Goal: Information Seeking & Learning: Check status

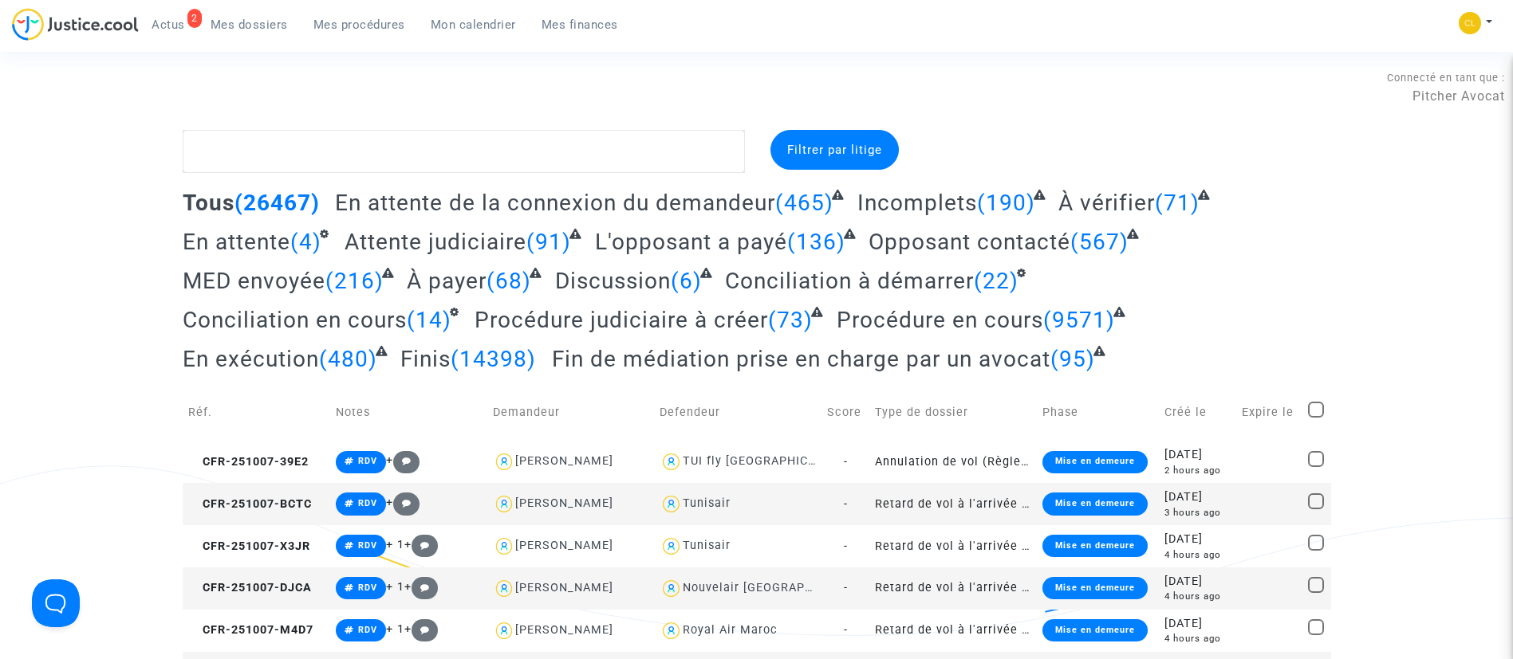
click at [447, 25] on span "Mon calendrier" at bounding box center [473, 25] width 85 height 14
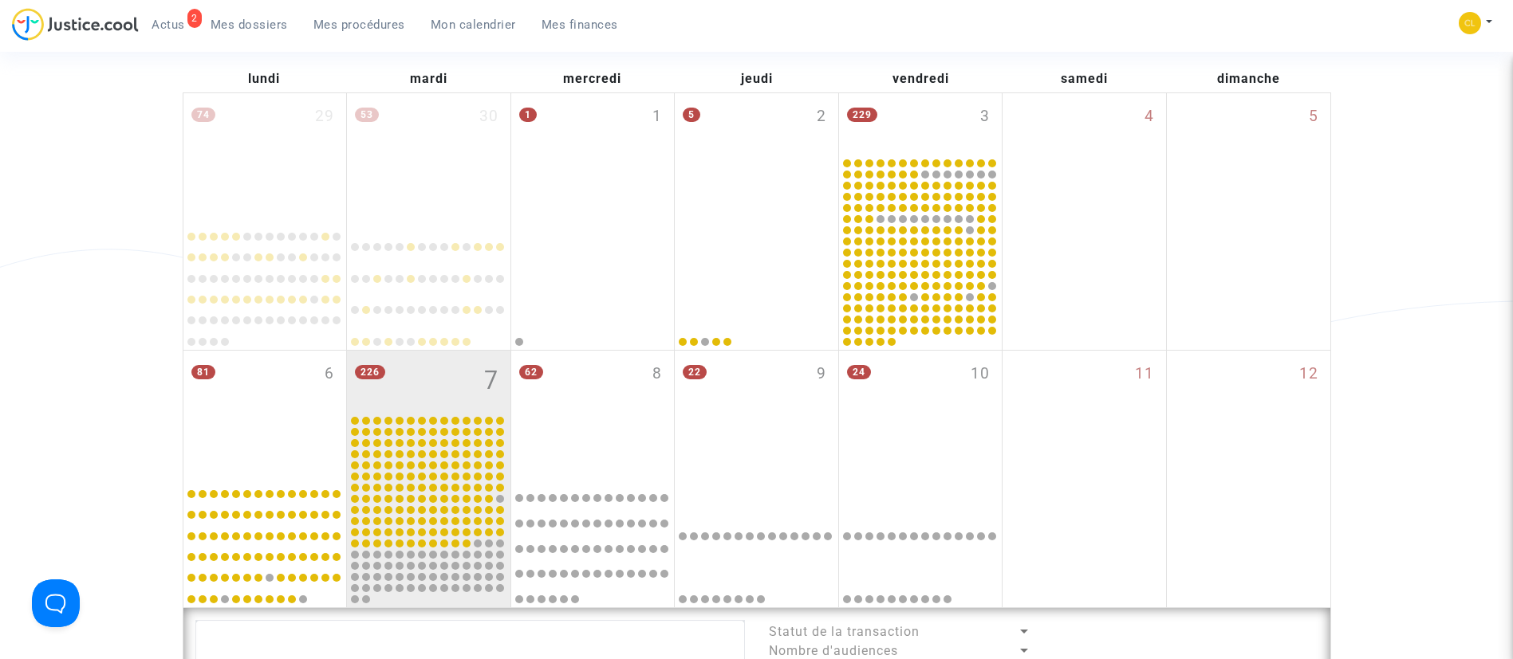
scroll to position [220, 0]
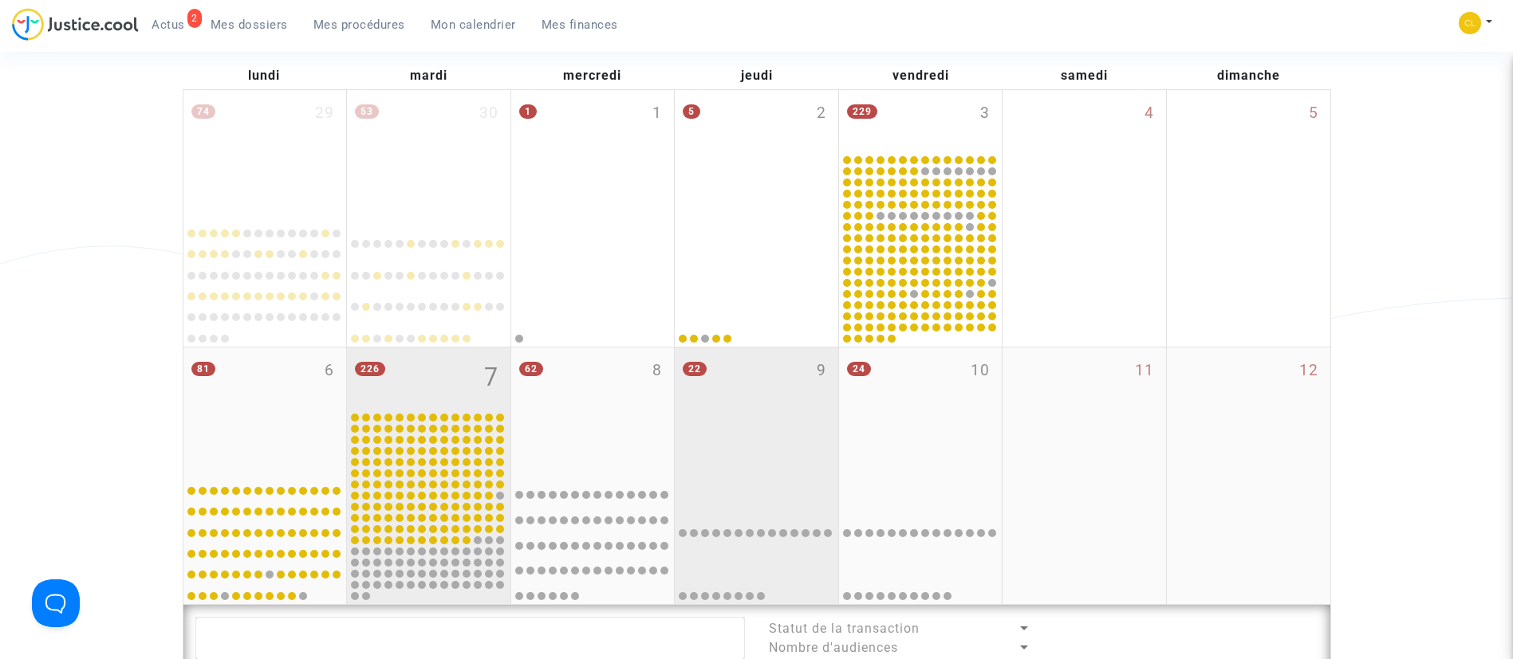
click at [777, 436] on div "22 9" at bounding box center [756, 411] width 163 height 126
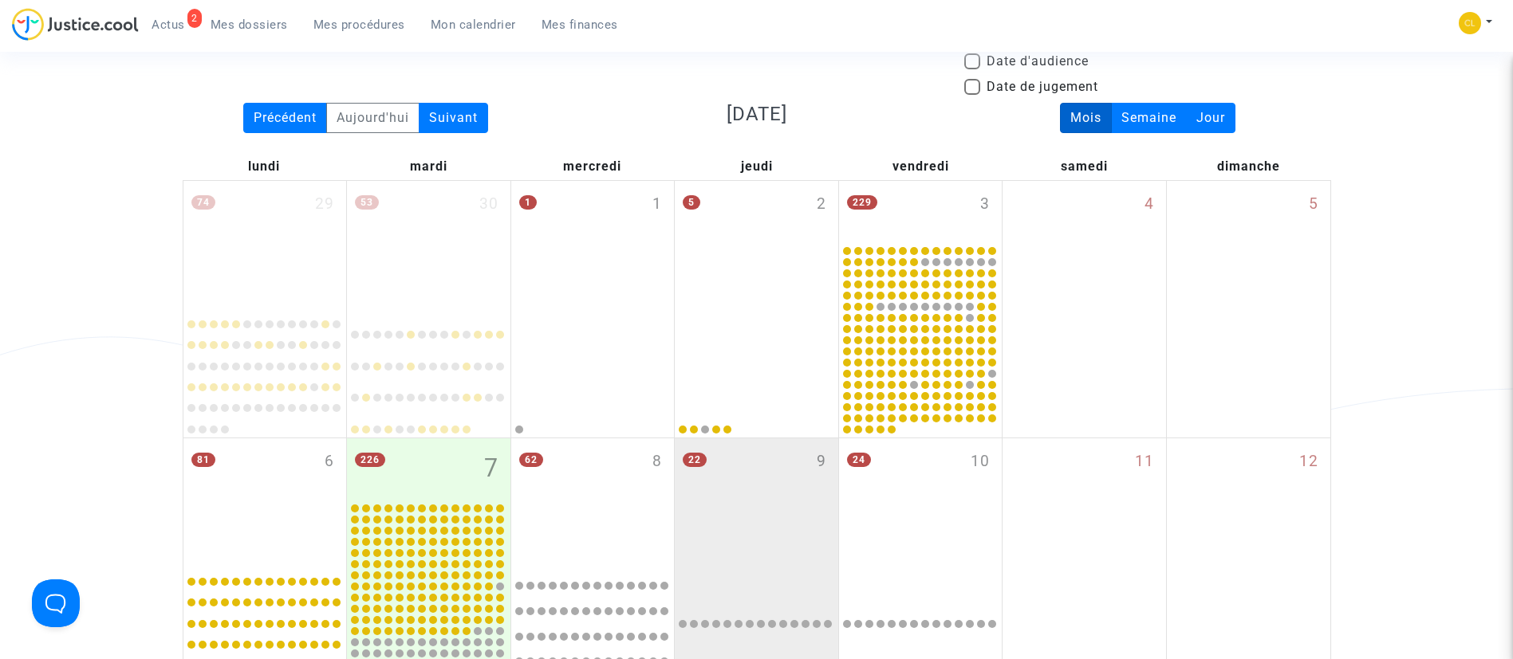
scroll to position [359, 0]
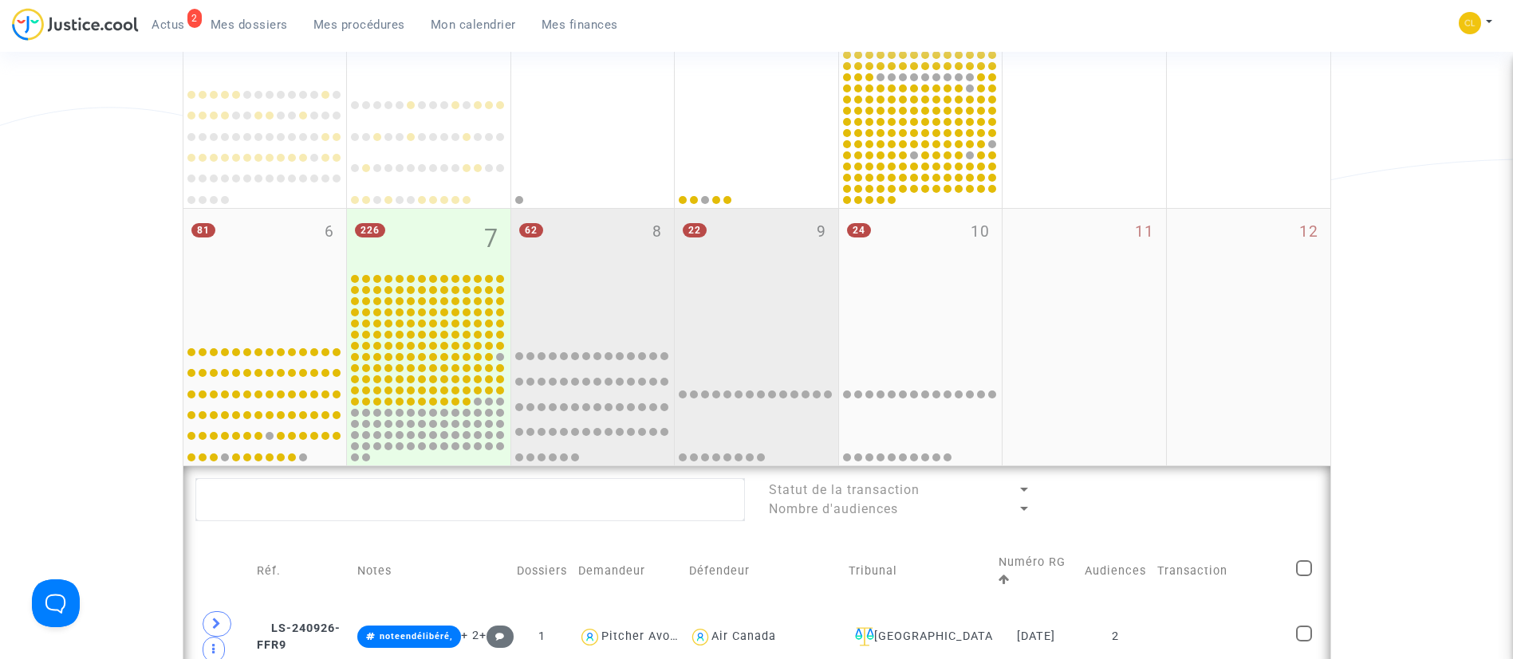
click at [544, 277] on div "62 8" at bounding box center [592, 272] width 163 height 126
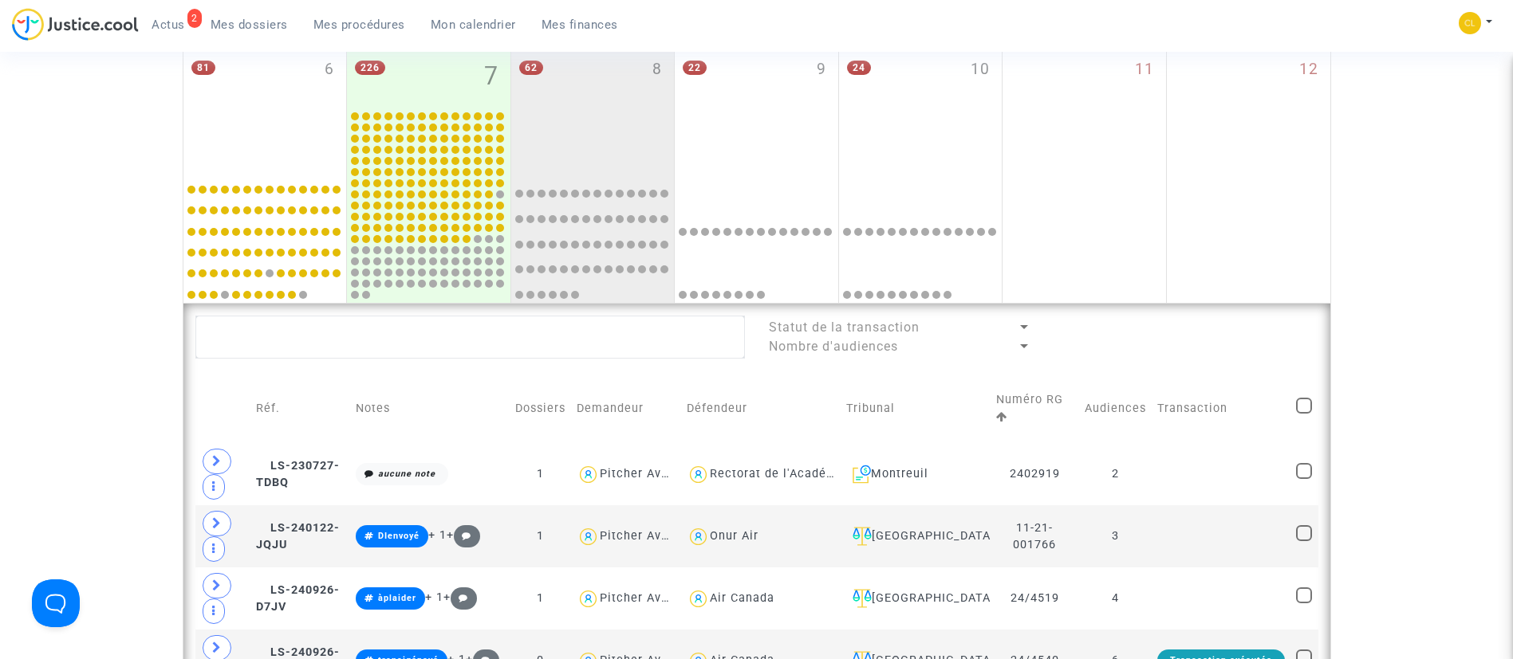
scroll to position [1112, 0]
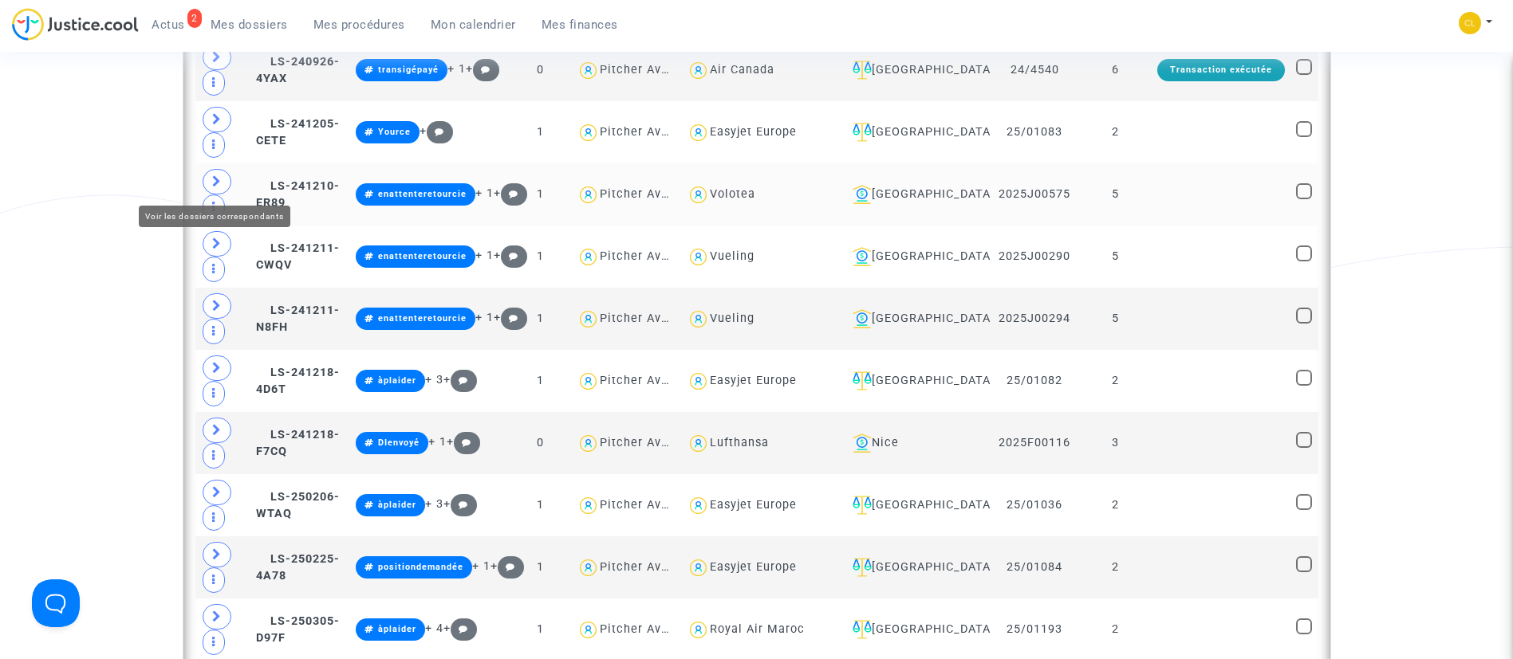
click at [206, 184] on span at bounding box center [217, 182] width 29 height 26
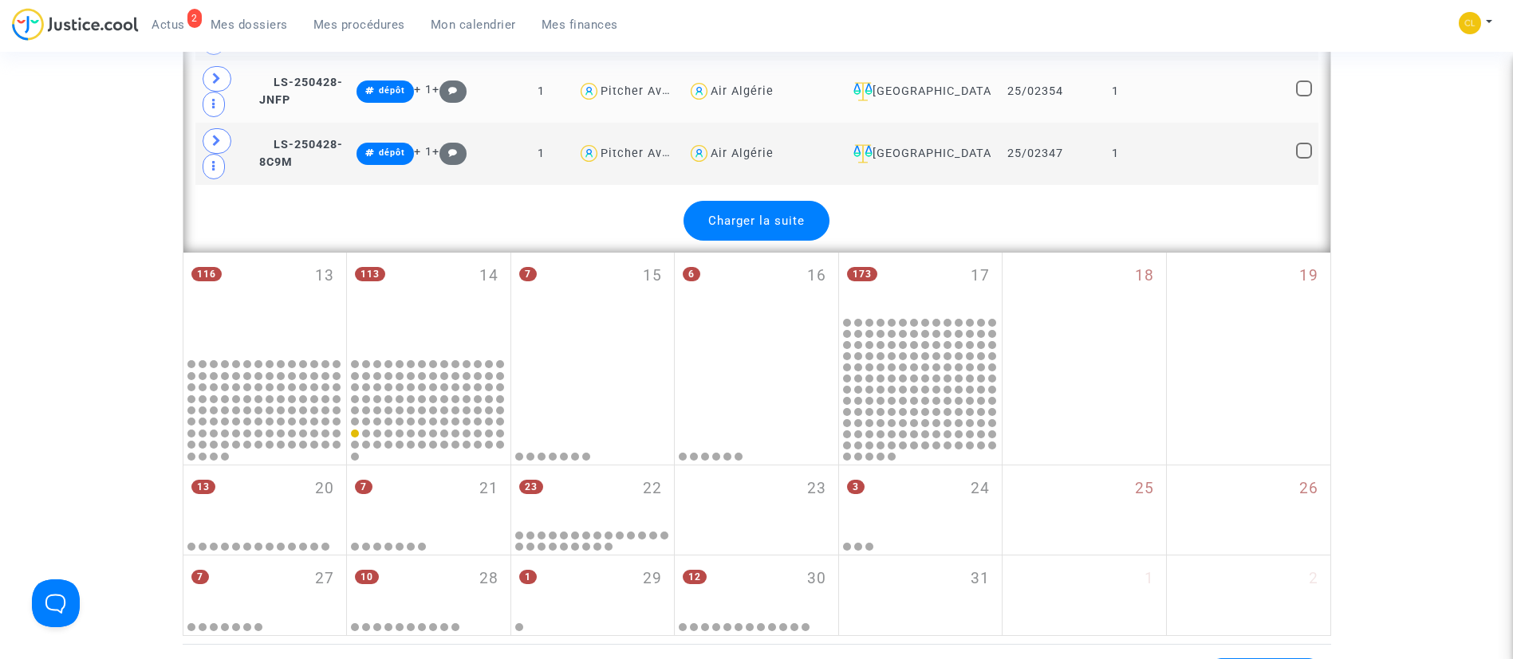
scroll to position [3864, 0]
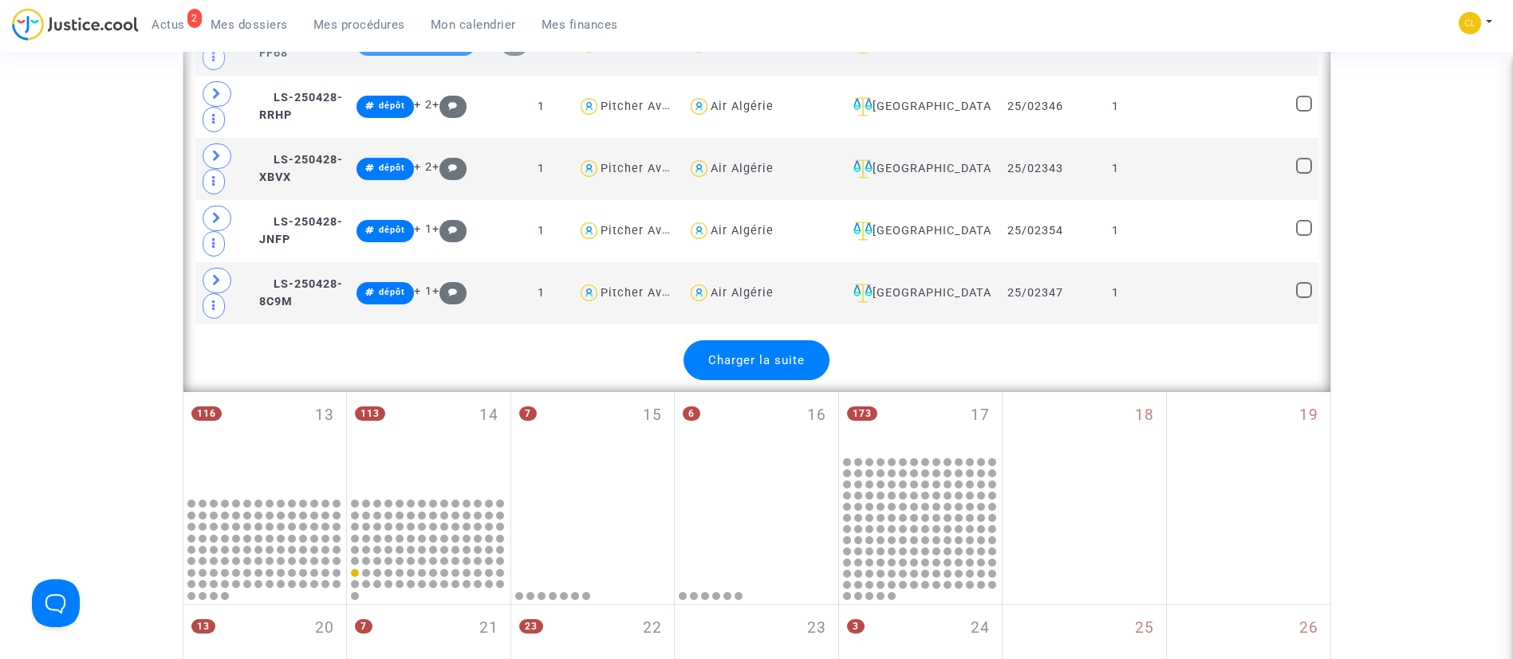
click at [771, 344] on div "Charger la suite" at bounding box center [756, 360] width 146 height 40
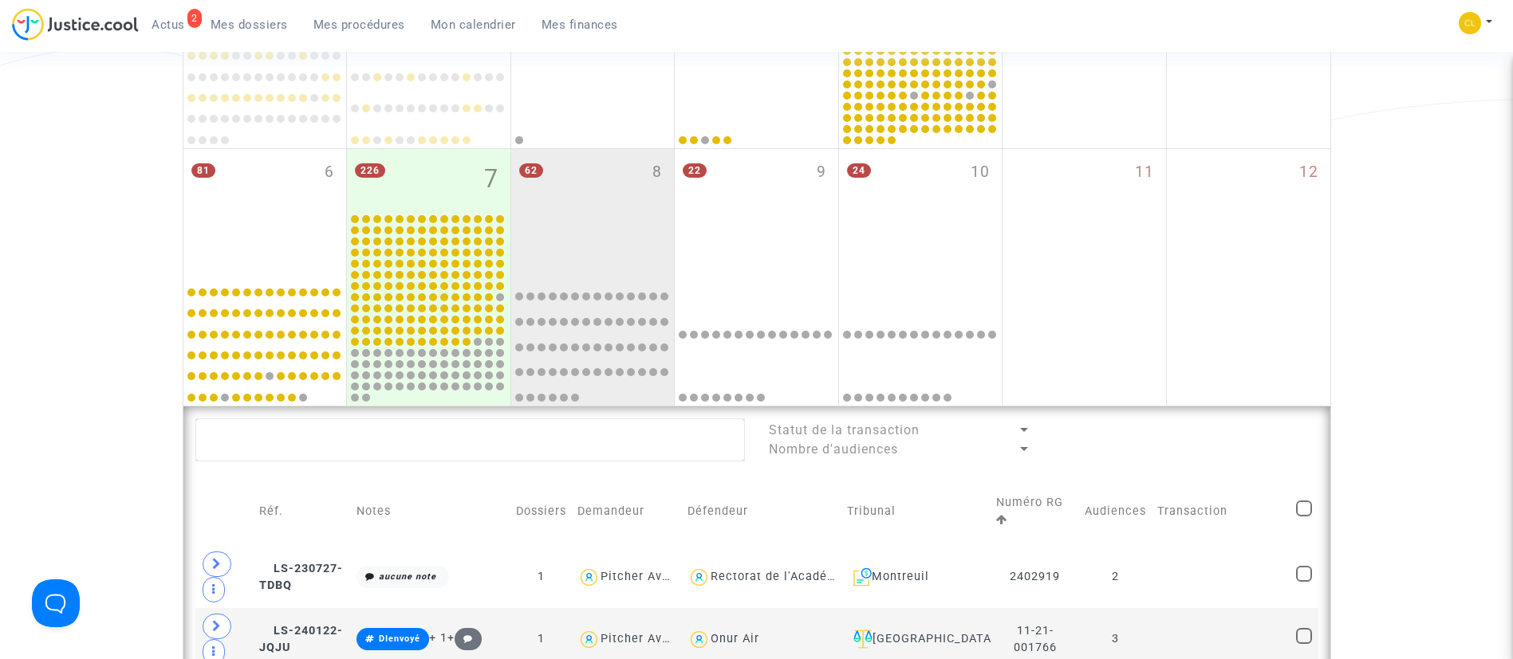
scroll to position [993, 0]
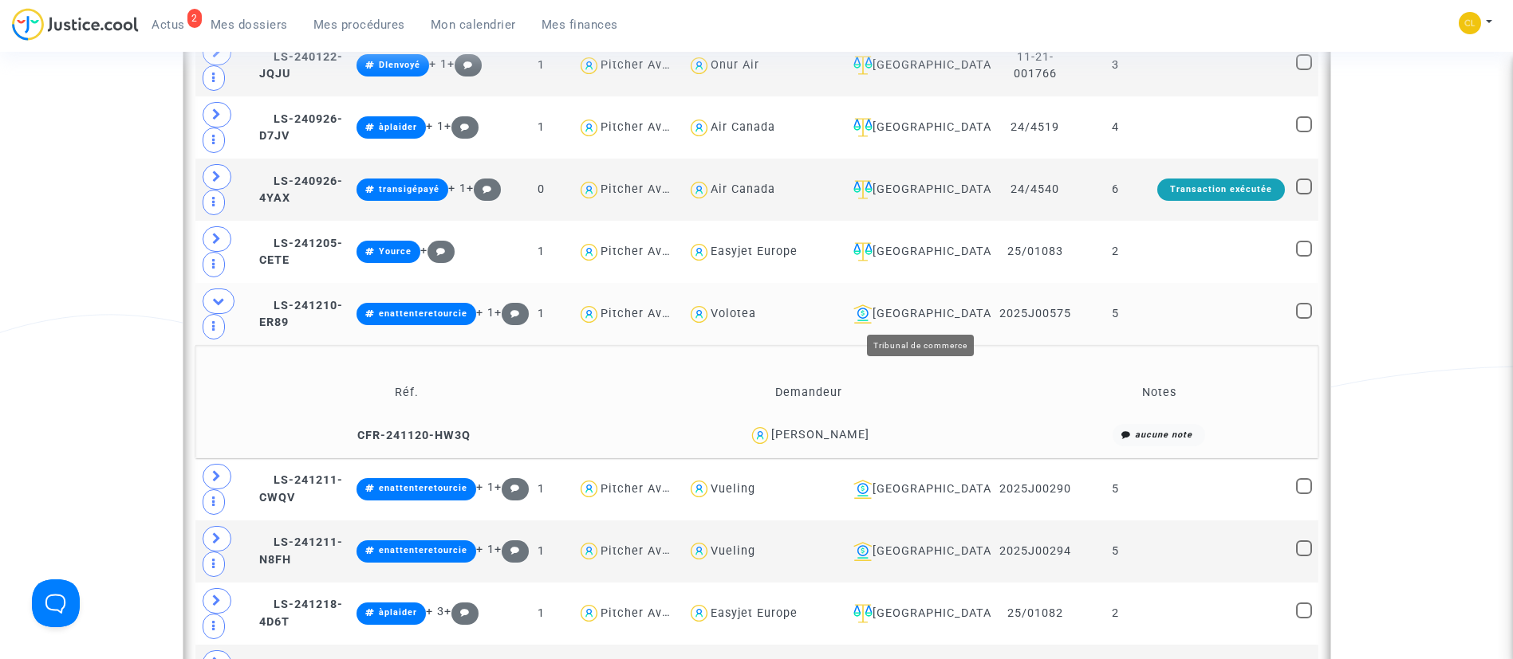
click at [907, 313] on div "[GEOGRAPHIC_DATA]" at bounding box center [916, 314] width 138 height 19
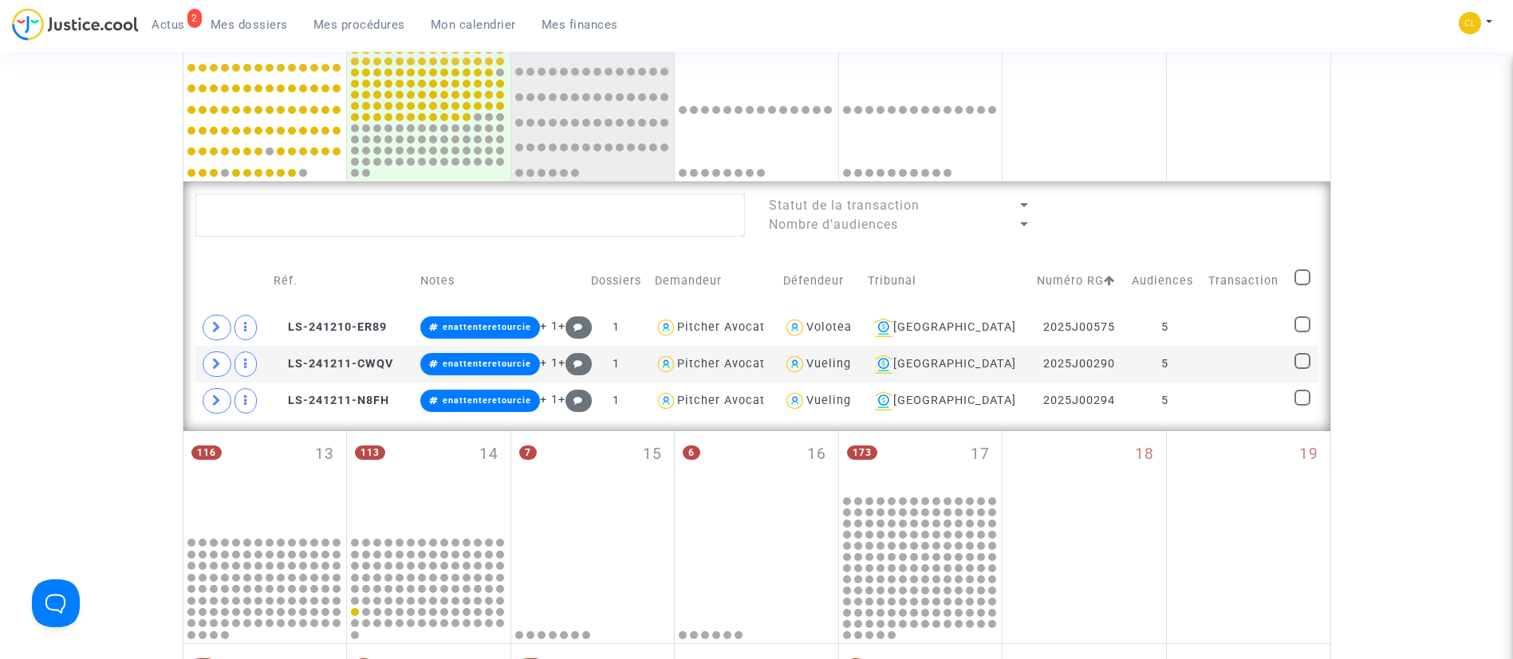
scroll to position [634, 0]
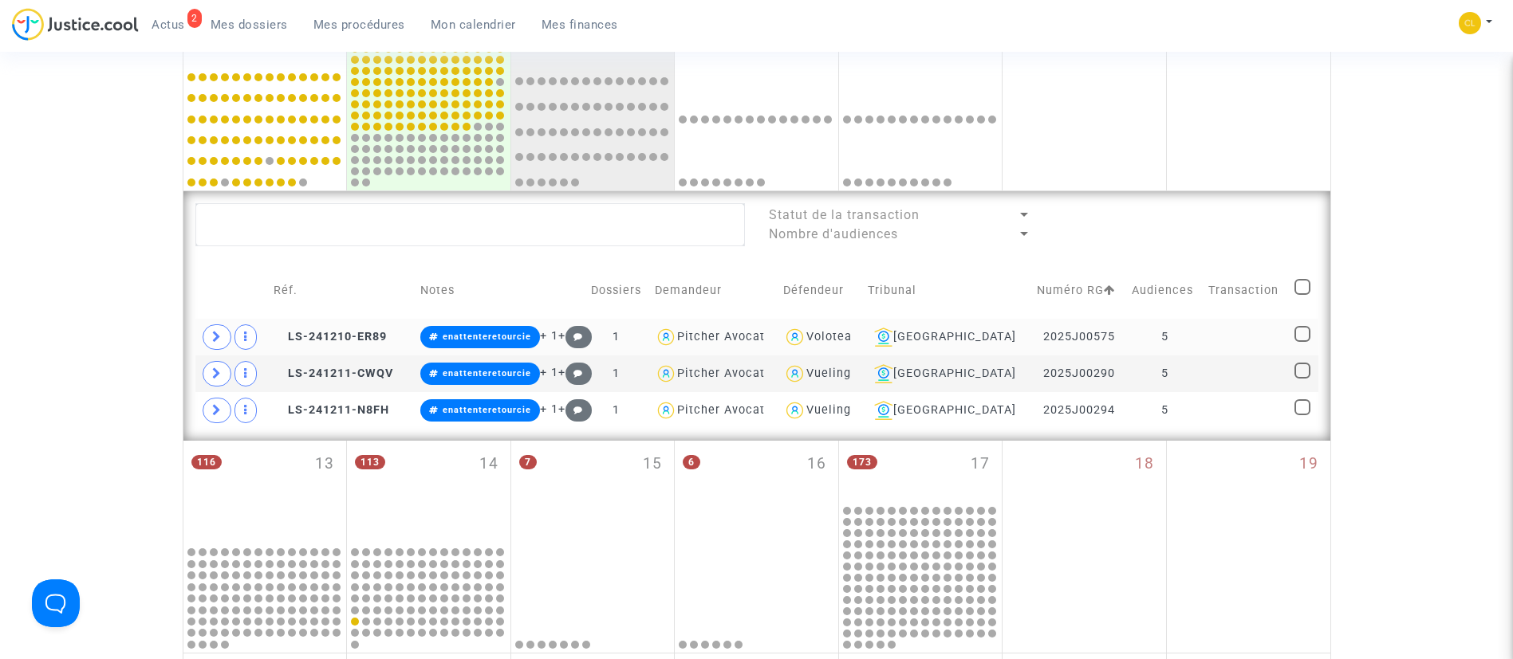
click at [1175, 336] on td "5" at bounding box center [1164, 337] width 77 height 37
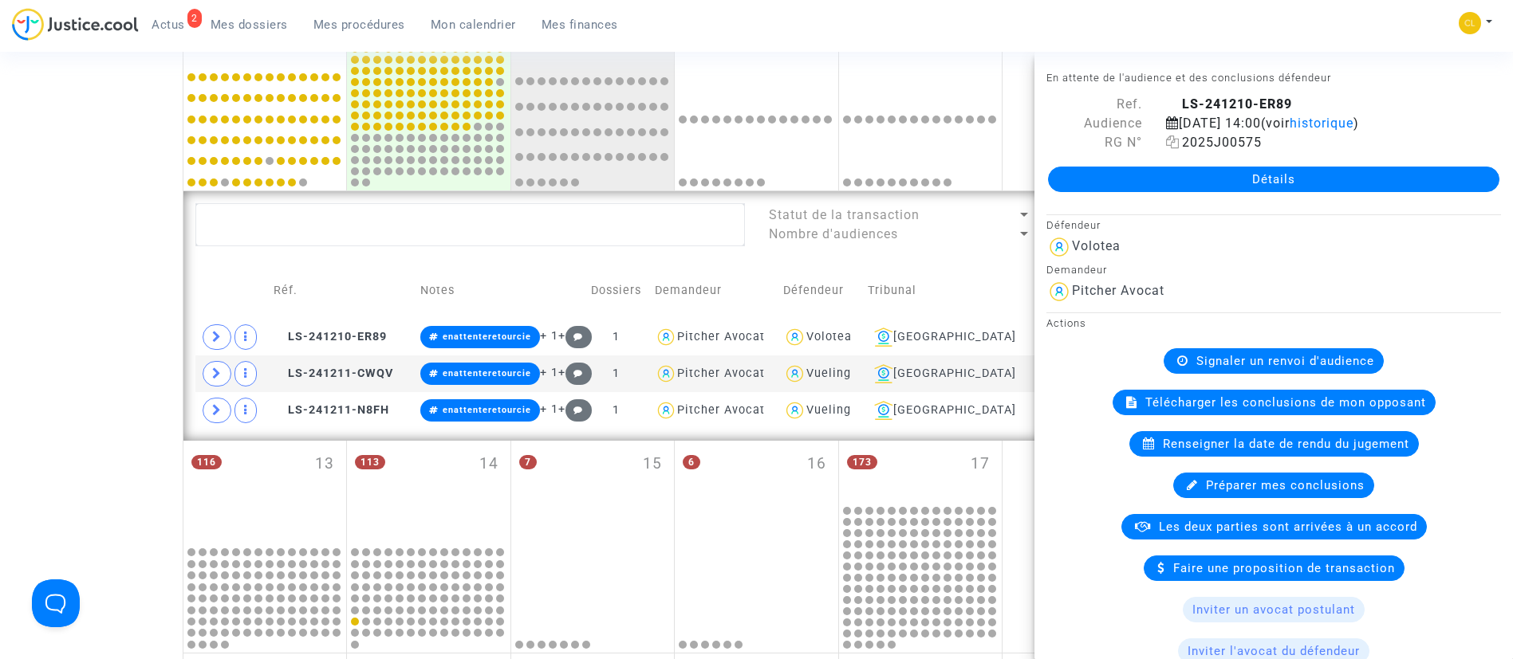
click at [1168, 136] on icon at bounding box center [1173, 142] width 14 height 13
click at [1031, 374] on td "2025J00290" at bounding box center [1078, 374] width 95 height 37
click at [1170, 144] on icon at bounding box center [1173, 142] width 14 height 13
click at [1031, 426] on td "2025J00294" at bounding box center [1078, 410] width 95 height 37
click at [1173, 141] on icon at bounding box center [1173, 142] width 14 height 13
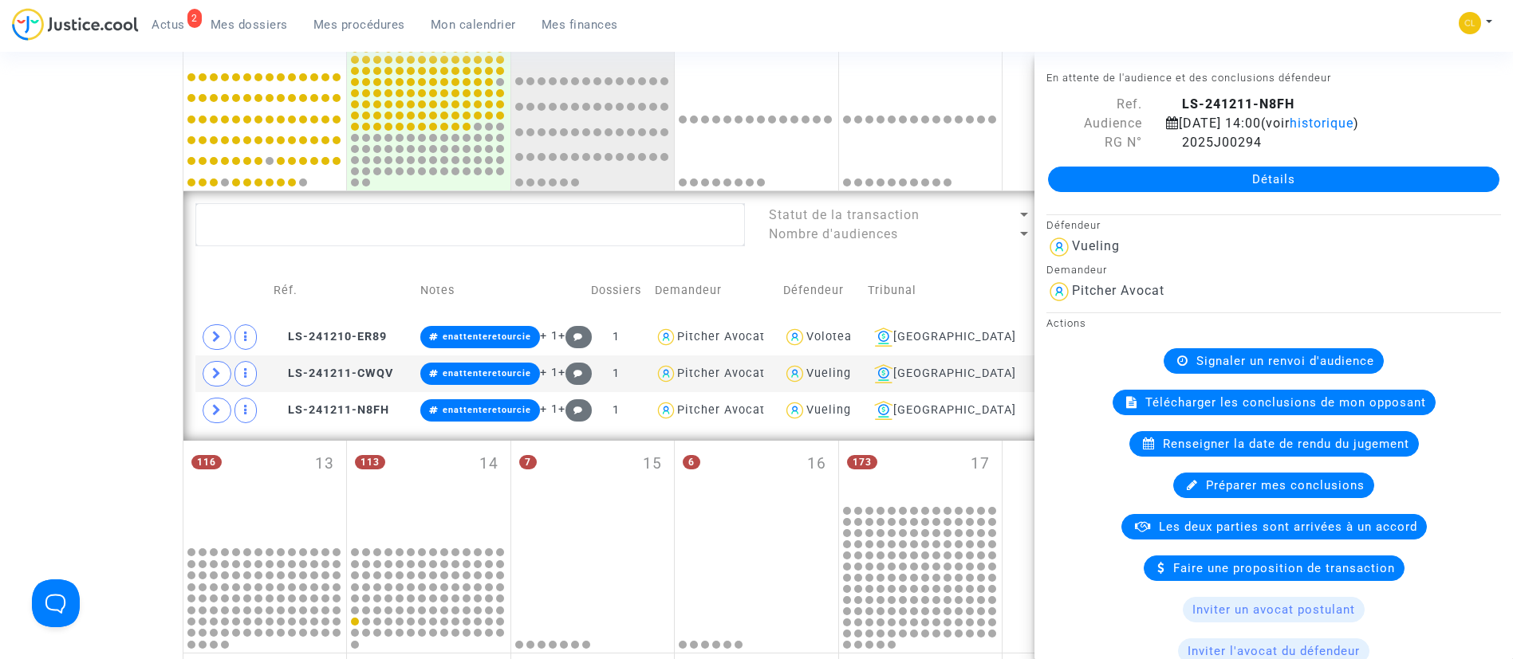
click at [382, 32] on link "Mes procédures" at bounding box center [359, 25] width 117 height 24
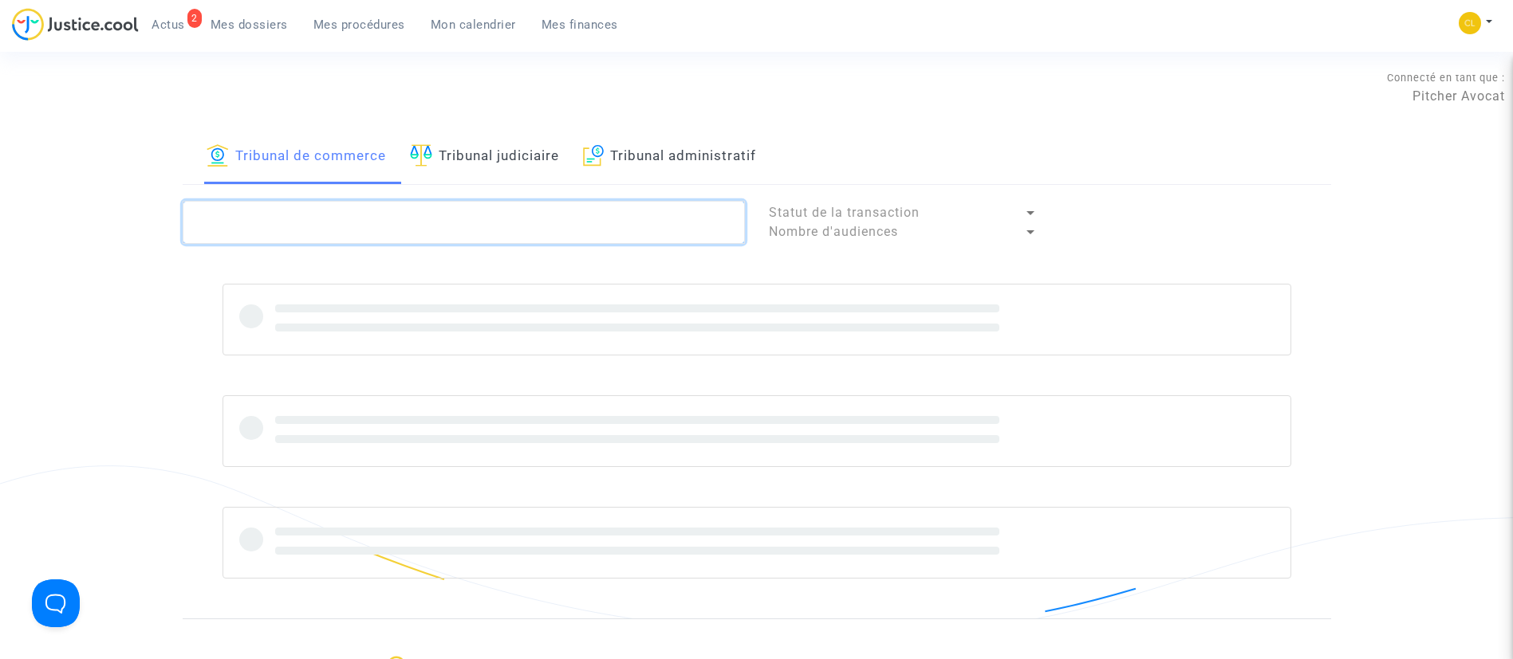
click at [356, 234] on textarea at bounding box center [464, 222] width 562 height 43
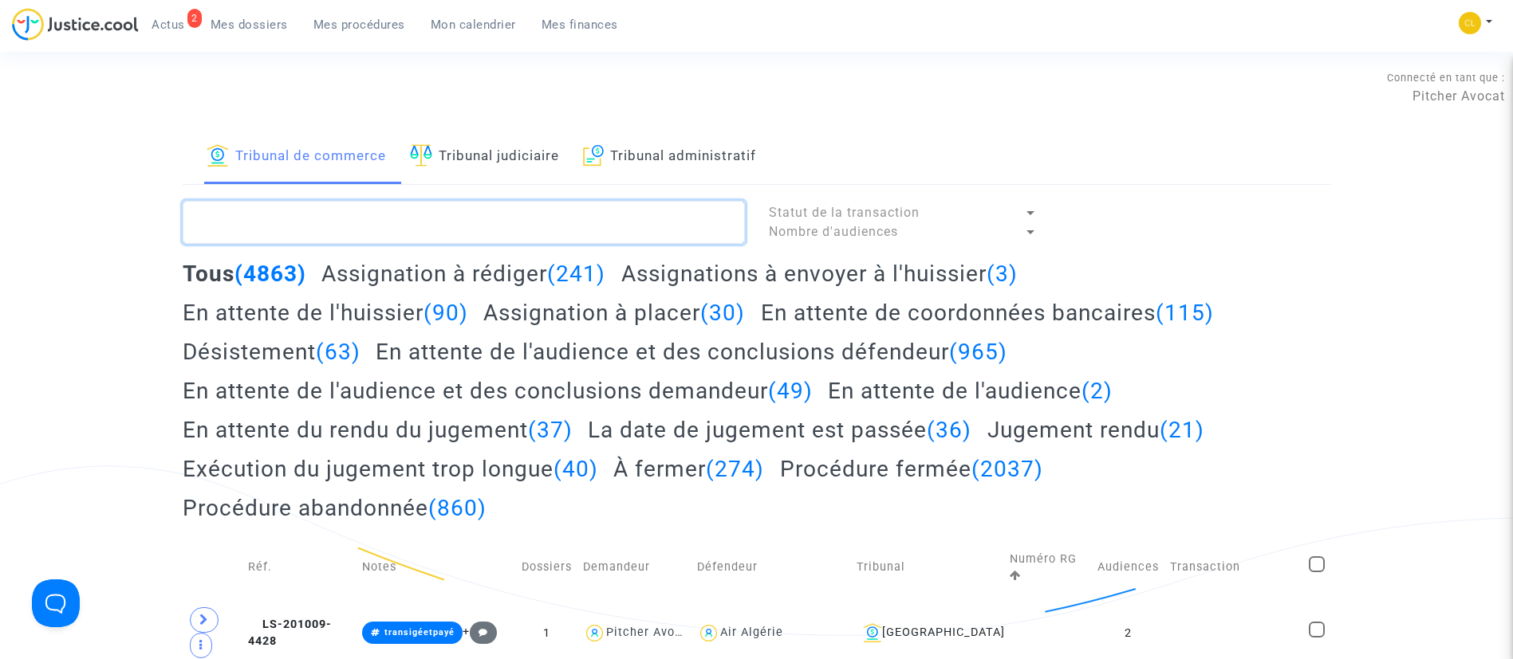
paste textarea "BELLIL"
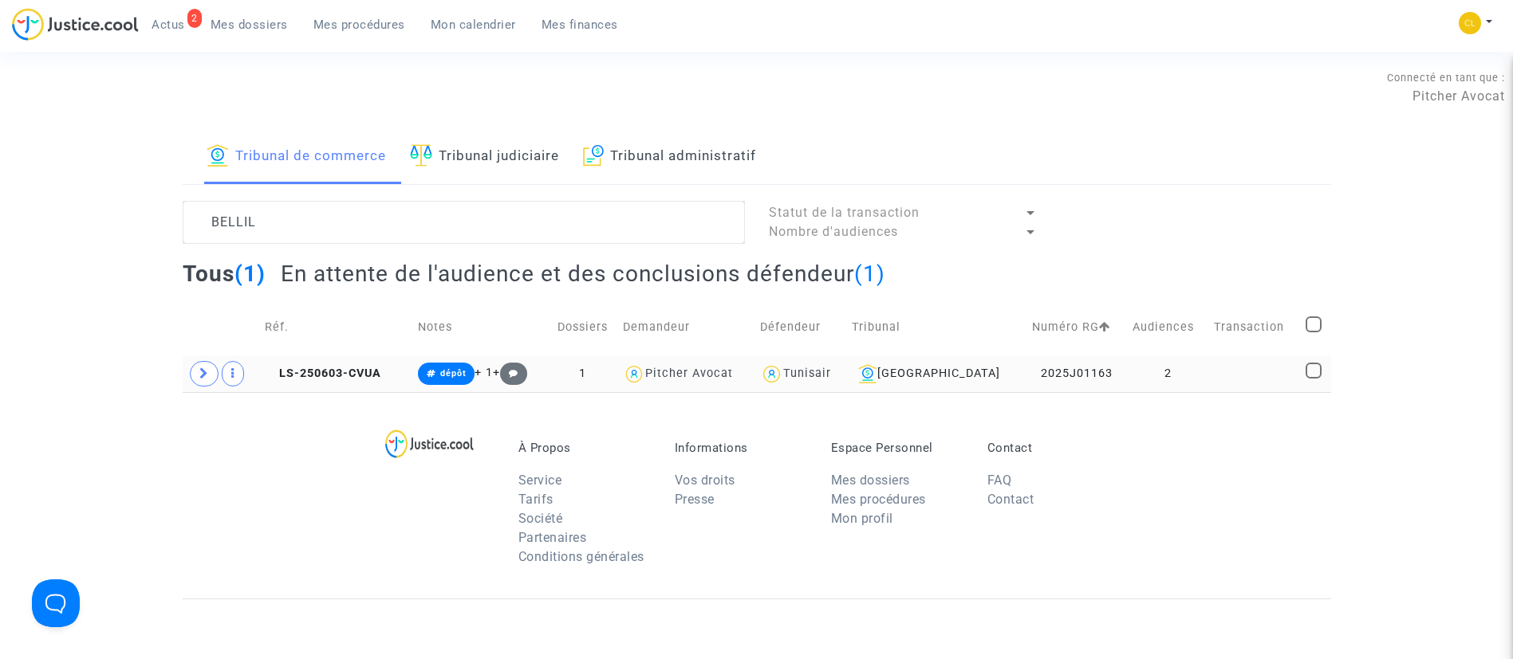
click at [1230, 383] on td at bounding box center [1254, 374] width 92 height 37
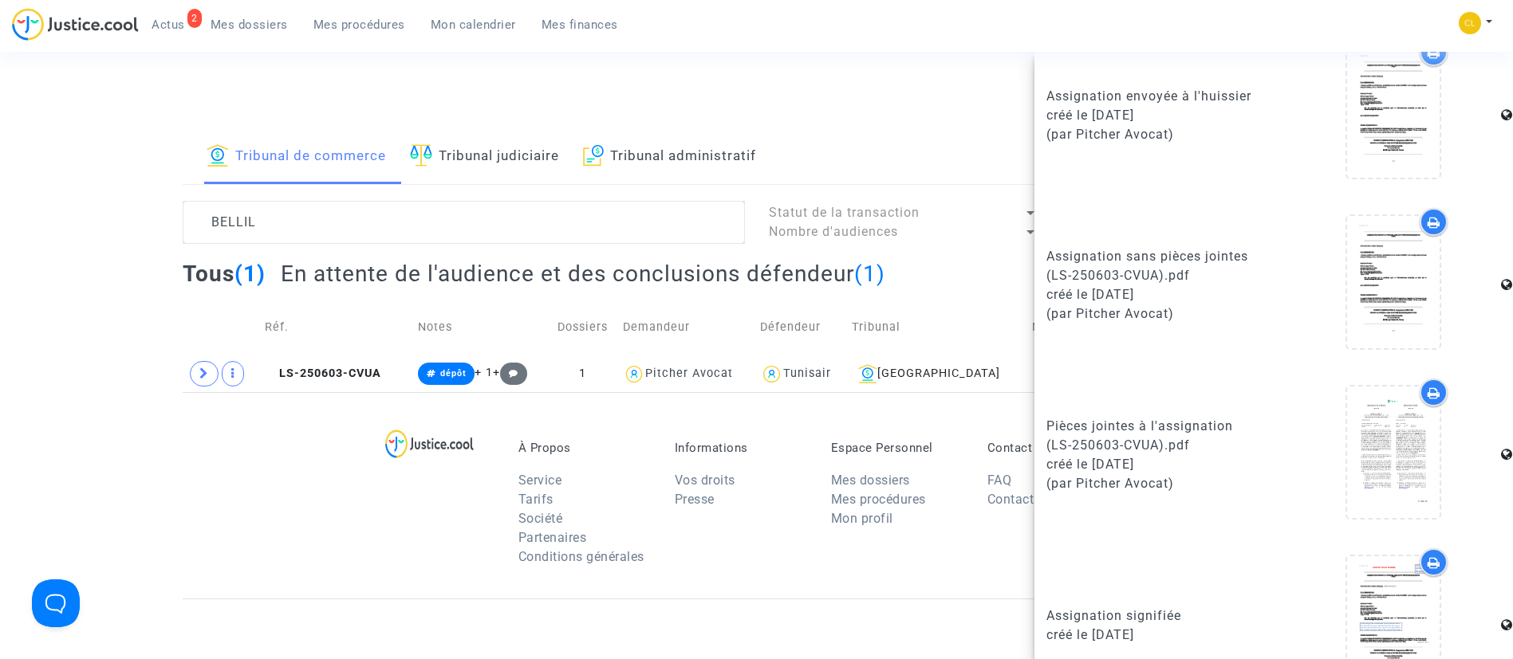
scroll to position [978, 0]
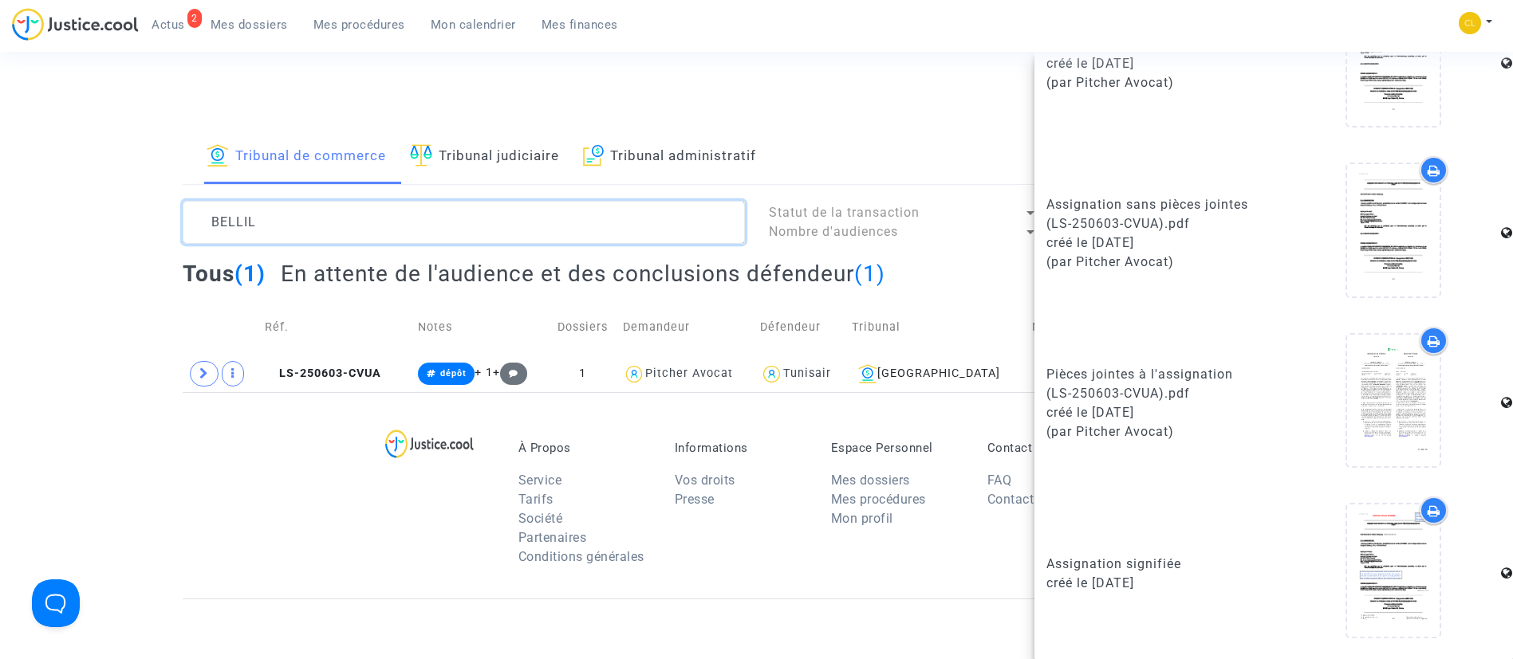
click at [337, 231] on textarea at bounding box center [464, 222] width 562 height 43
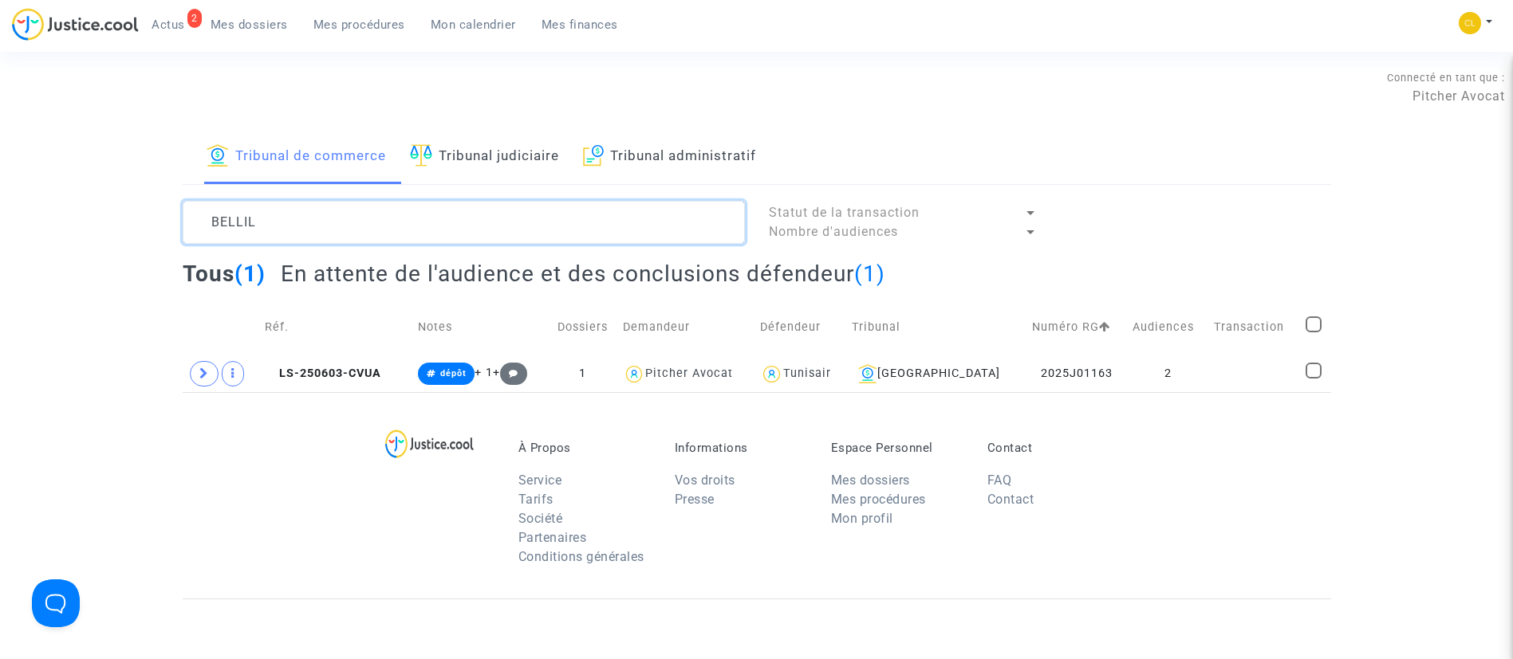
click at [337, 231] on textarea at bounding box center [464, 222] width 562 height 43
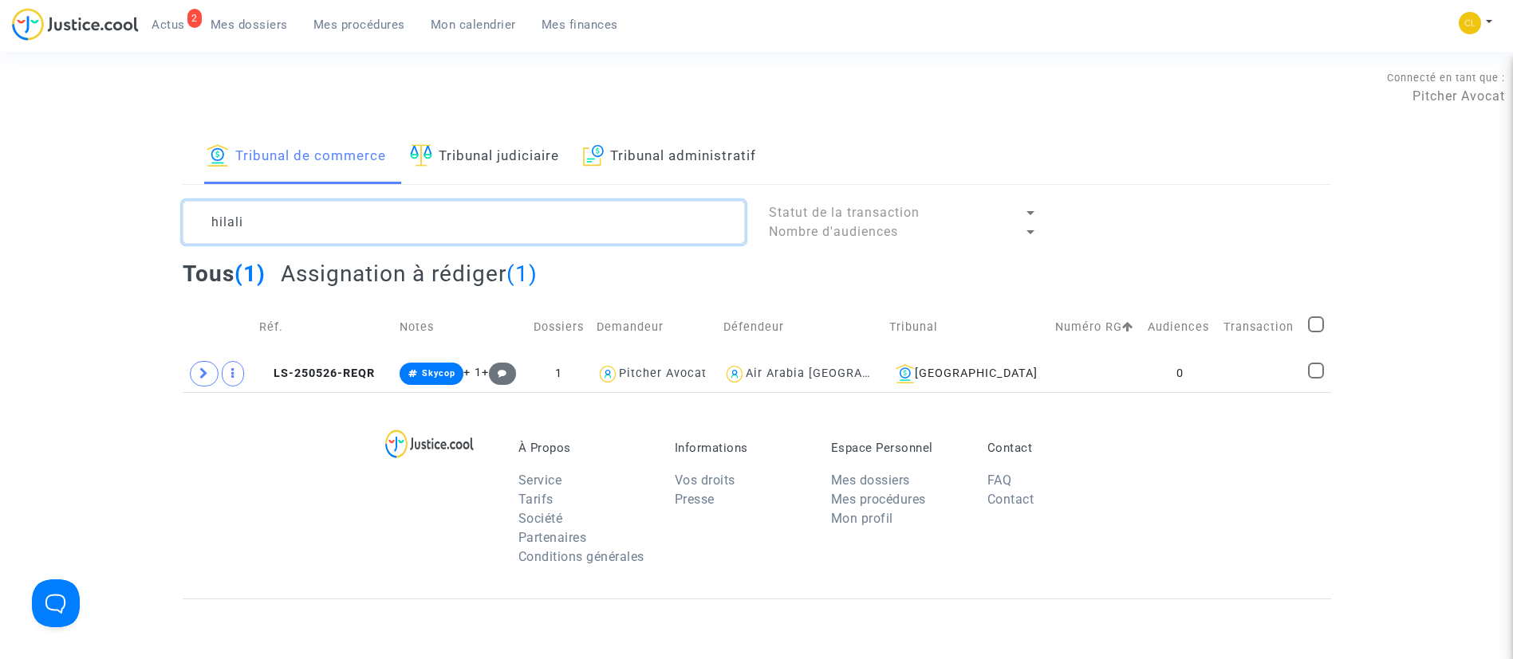
type textarea "hilali"
click at [207, 378] on icon at bounding box center [204, 374] width 10 height 12
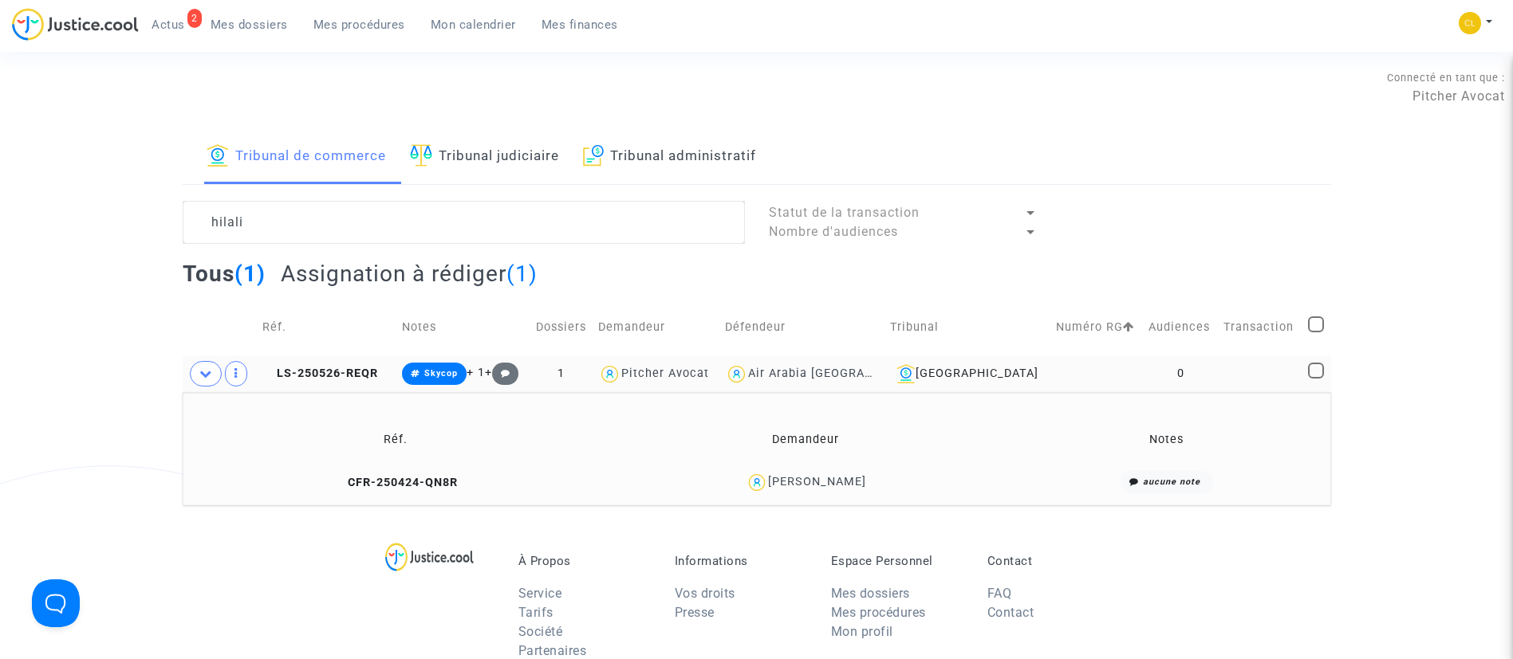
click at [511, 159] on link "Tribunal judiciaire" at bounding box center [484, 157] width 149 height 54
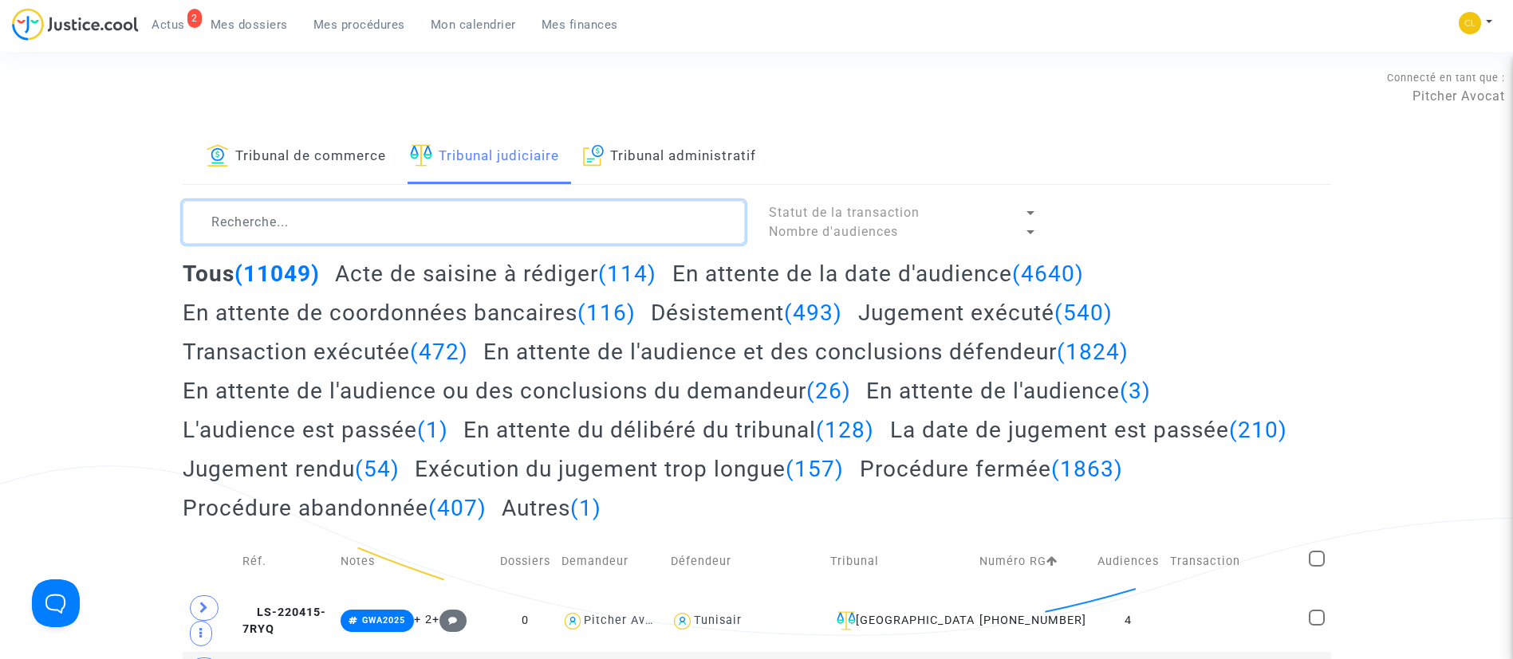
click at [483, 239] on textarea at bounding box center [464, 222] width 562 height 43
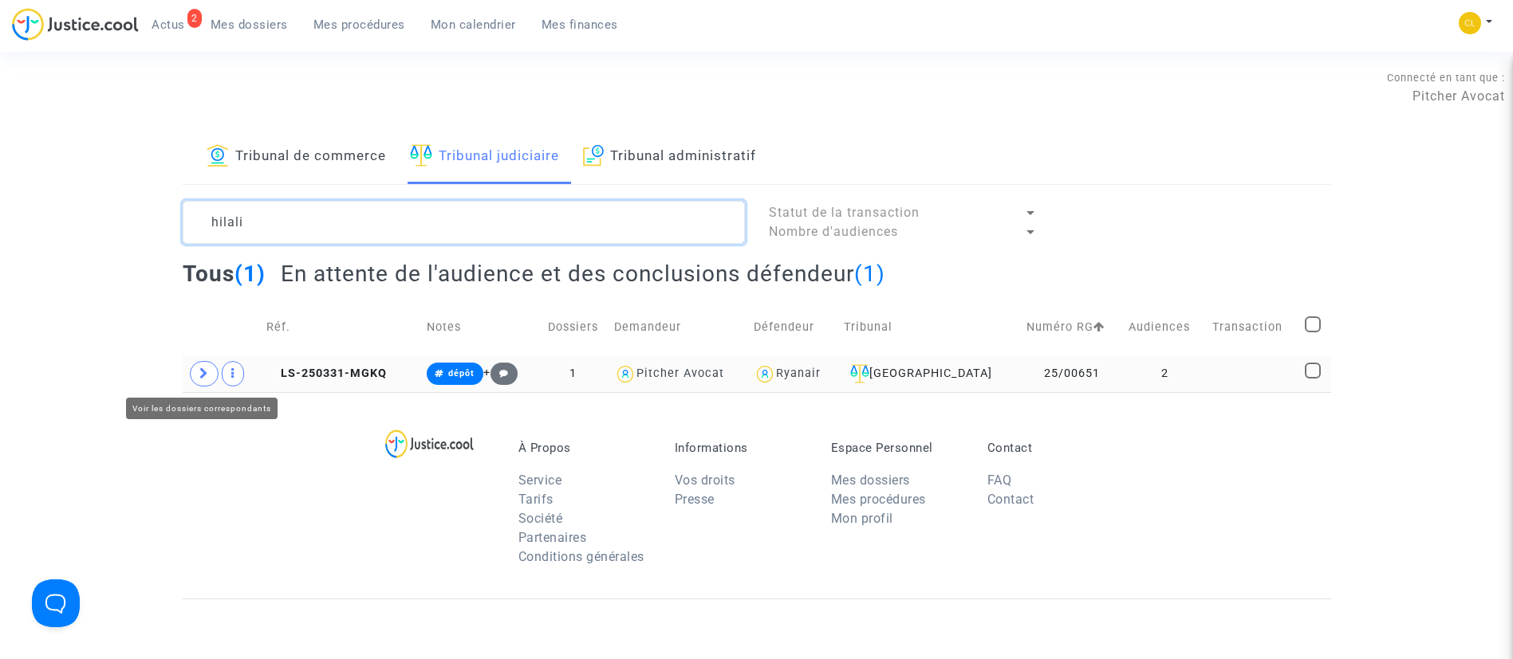
type textarea "hilali"
click at [199, 374] on icon at bounding box center [204, 374] width 10 height 12
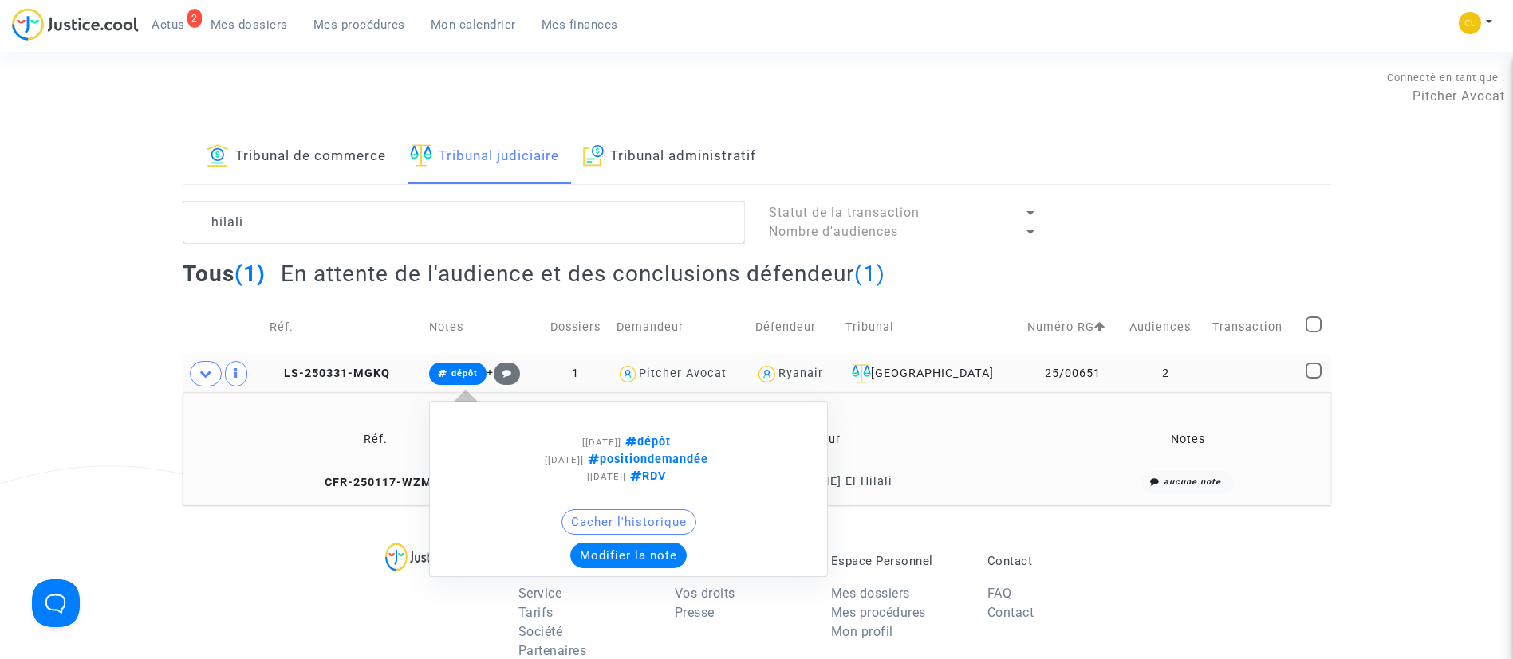
click at [653, 556] on button "Modifier la note" at bounding box center [628, 556] width 116 height 26
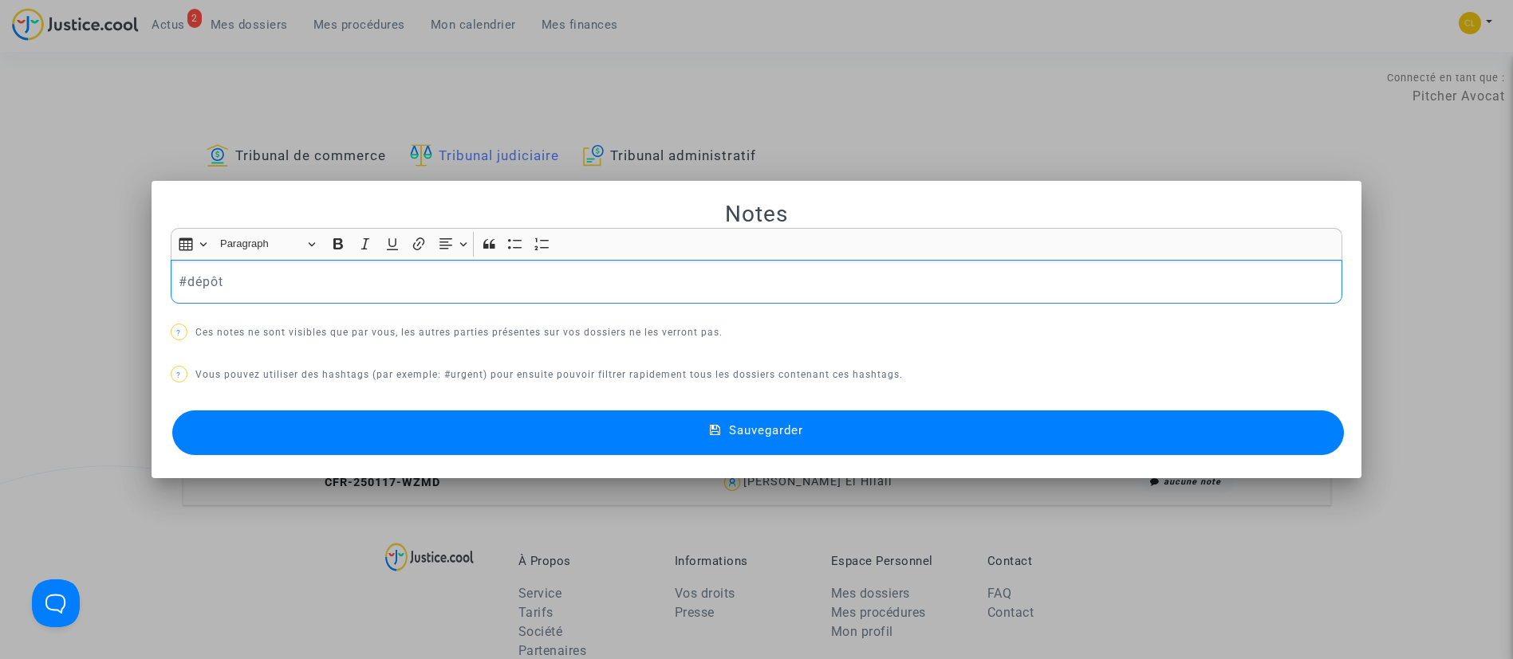
click at [203, 276] on p "#dépôt" at bounding box center [756, 282] width 1155 height 20
click at [857, 420] on button "Sauvegarder" at bounding box center [758, 433] width 1172 height 45
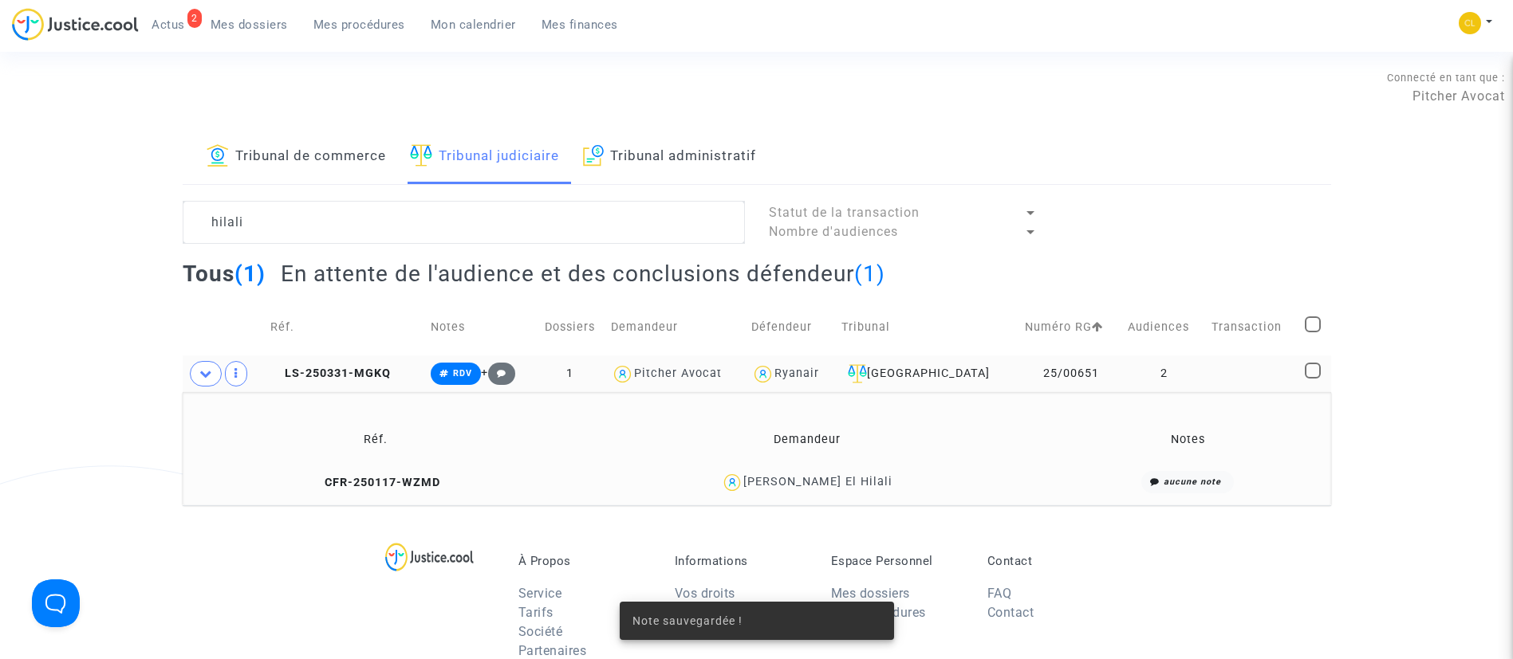
click at [825, 494] on td "[PERSON_NAME] El Hilali" at bounding box center [806, 483] width 487 height 34
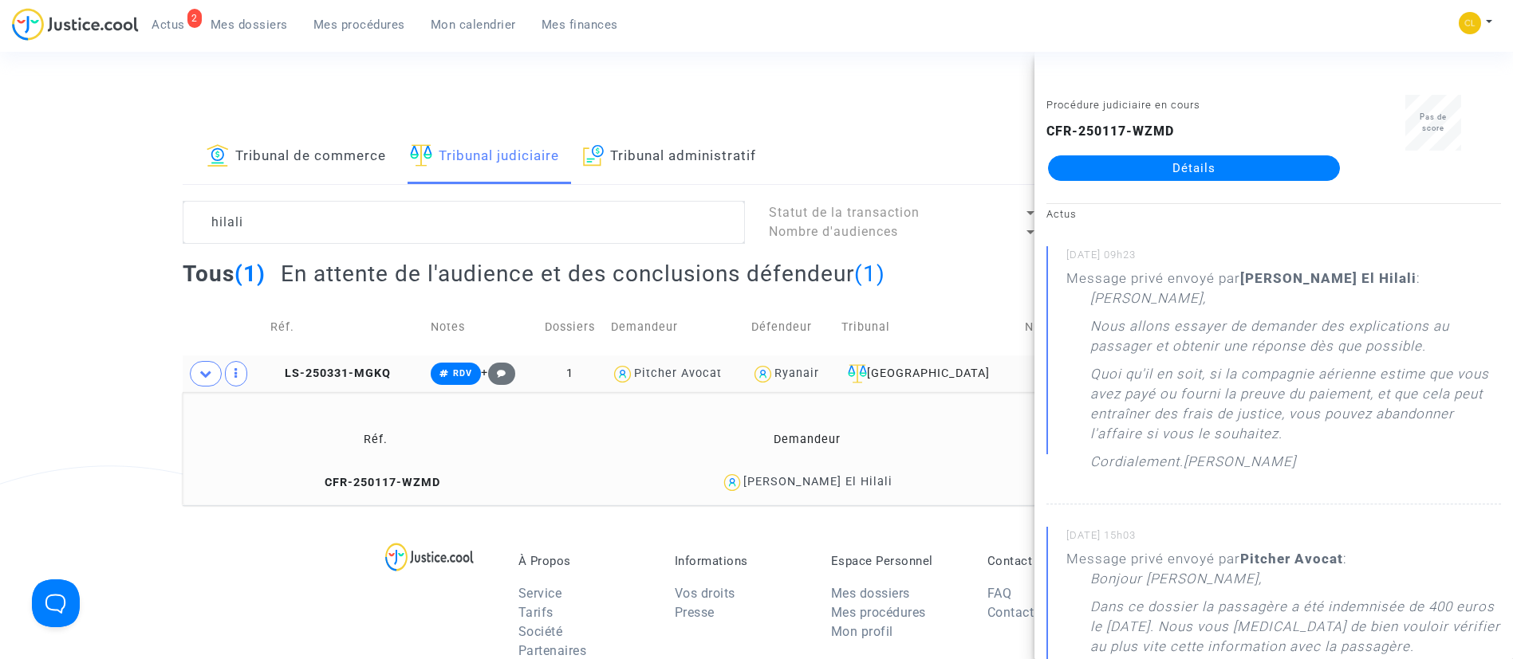
click at [1219, 171] on link "Détails" at bounding box center [1194, 168] width 292 height 26
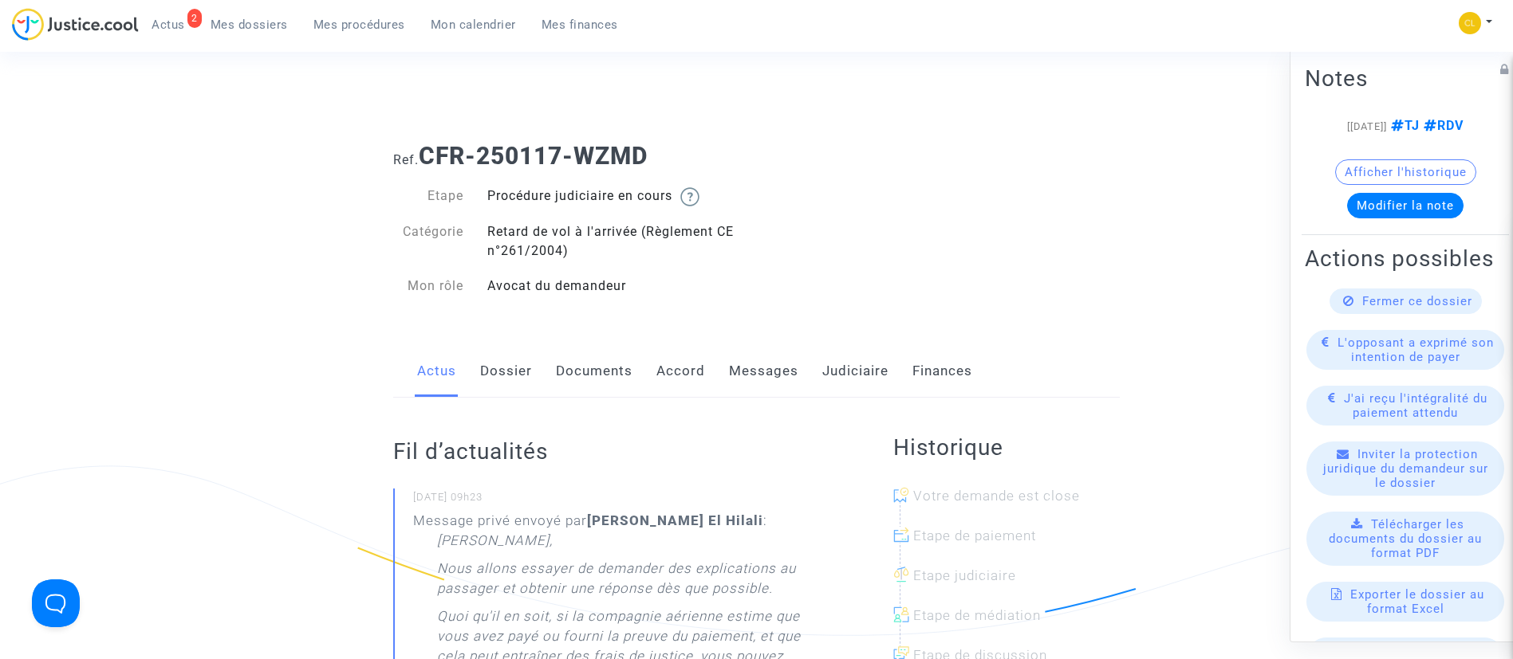
click at [681, 372] on link "Accord" at bounding box center [680, 371] width 49 height 53
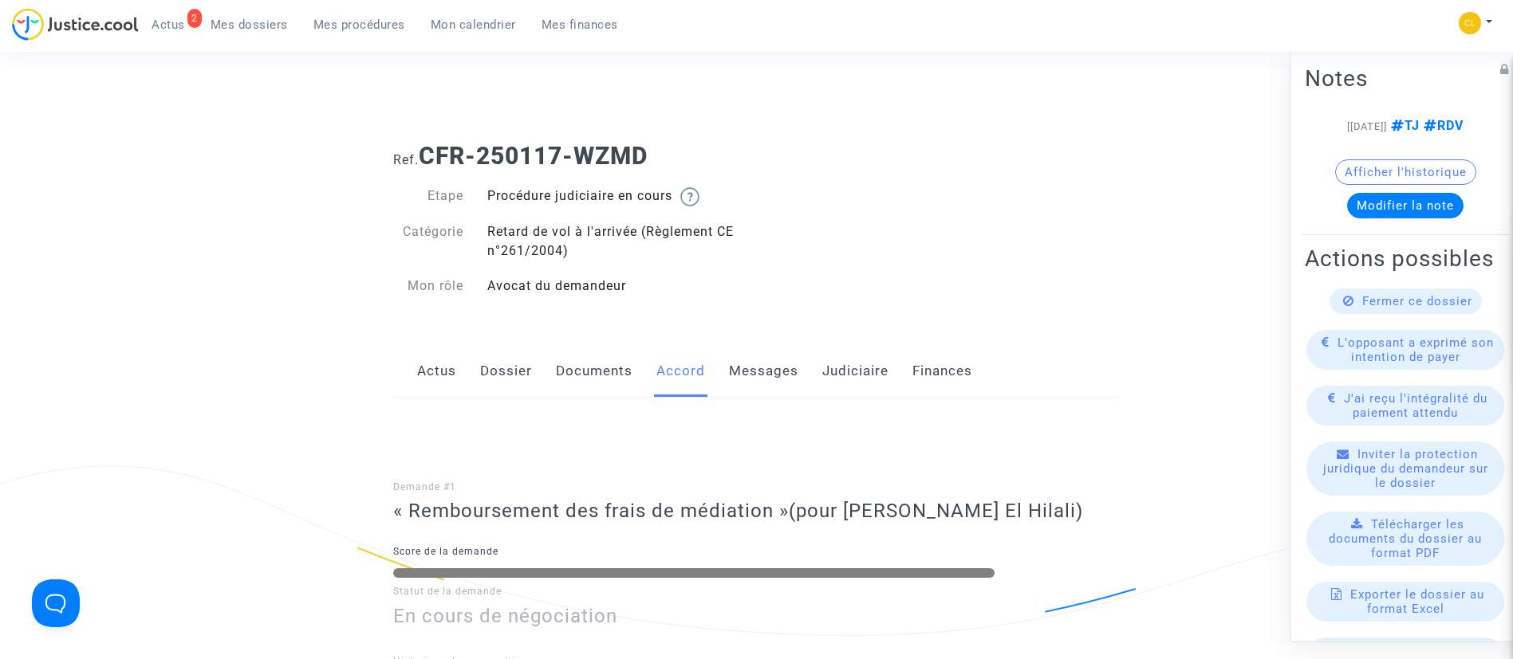
click at [850, 382] on link "Judiciaire" at bounding box center [855, 371] width 66 height 53
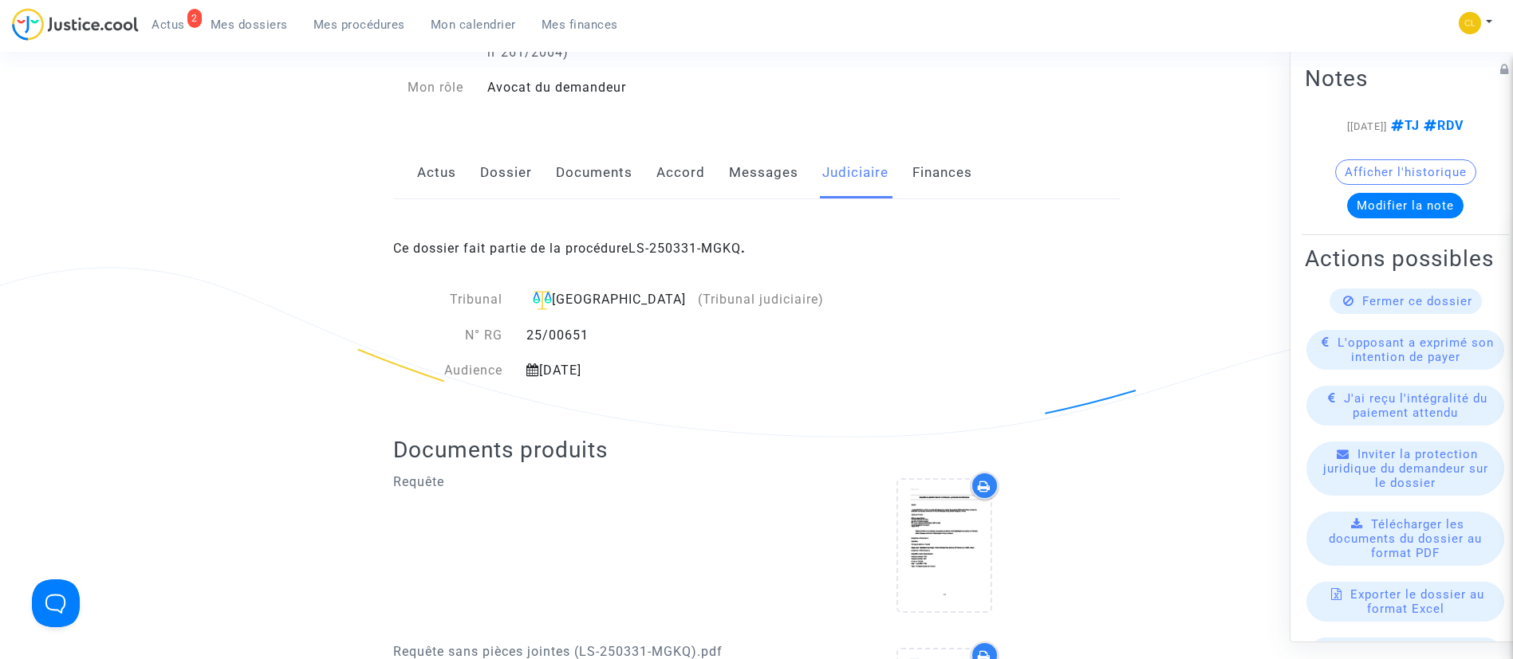
scroll to position [359, 0]
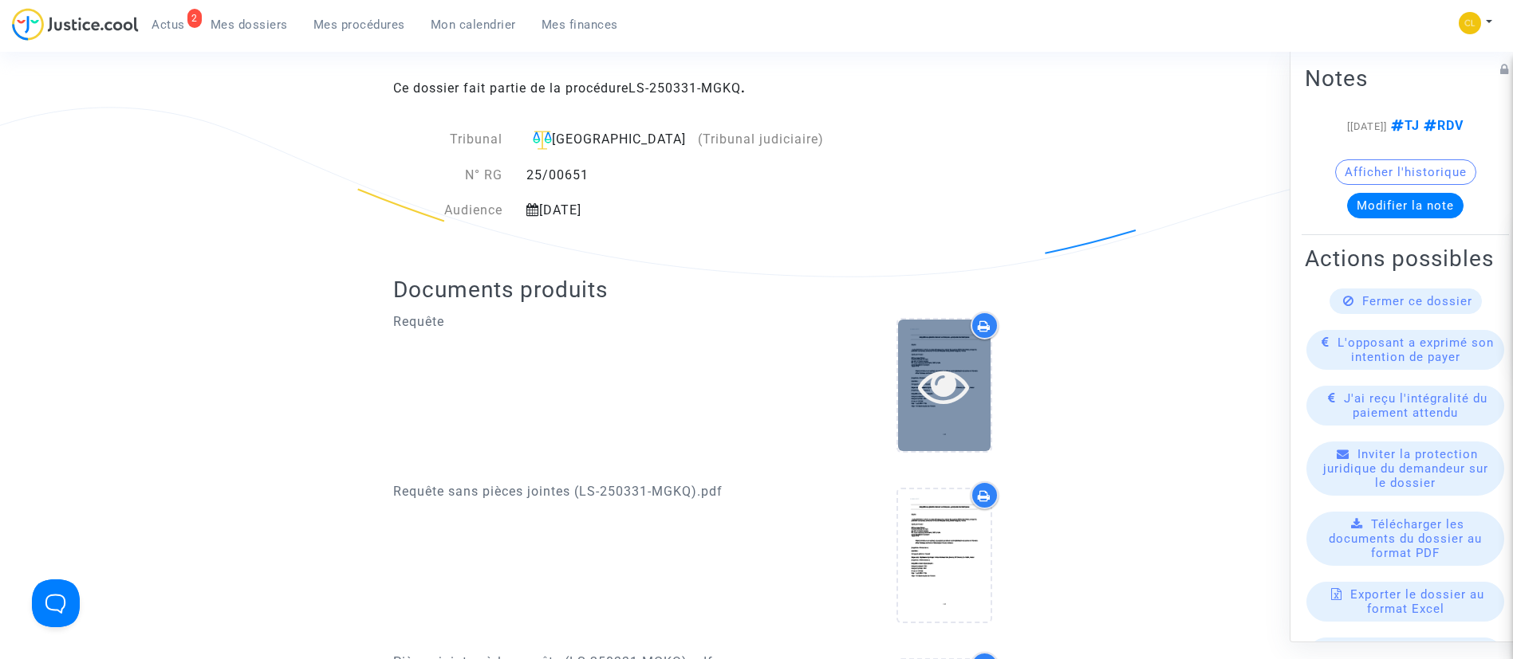
drag, startPoint x: 935, startPoint y: 424, endPoint x: 930, endPoint y: 443, distance: 19.7
click at [928, 443] on div at bounding box center [944, 386] width 93 height 132
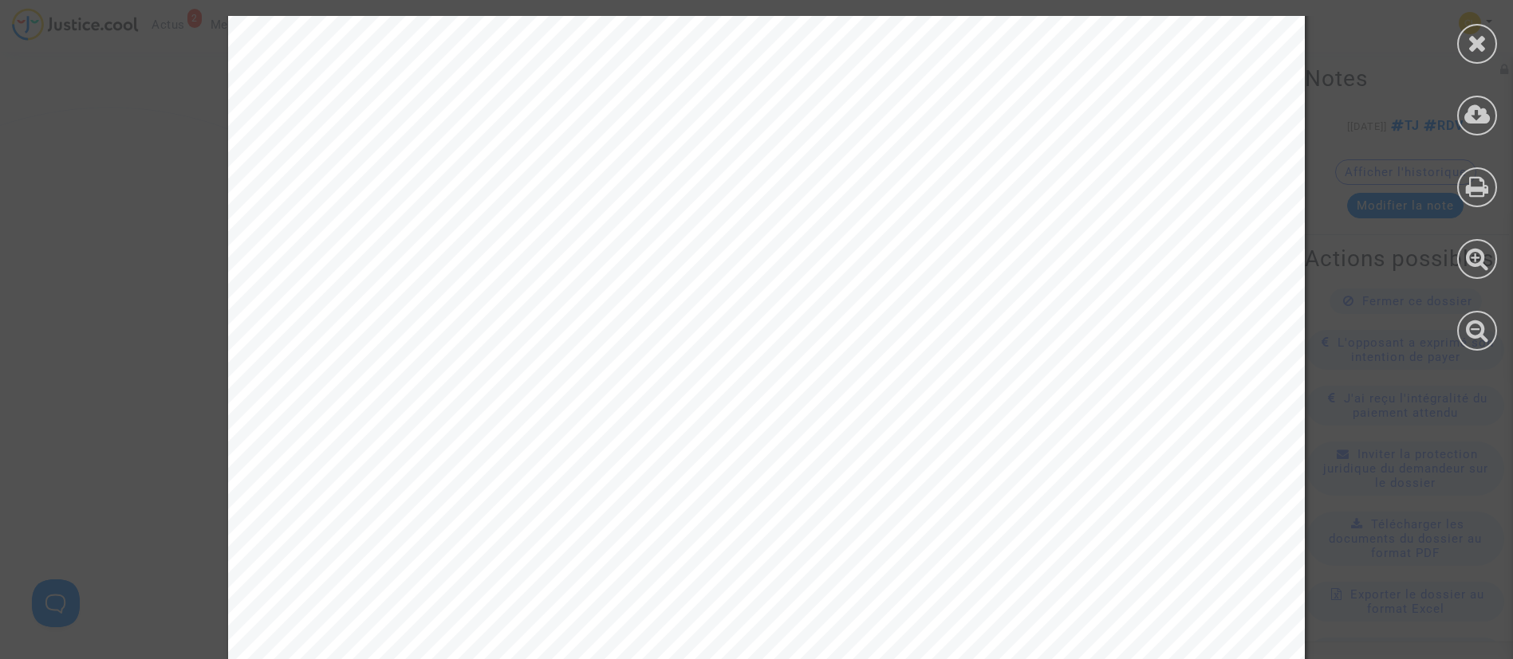
scroll to position [33709, 0]
click at [1480, 46] on icon at bounding box center [1477, 43] width 20 height 24
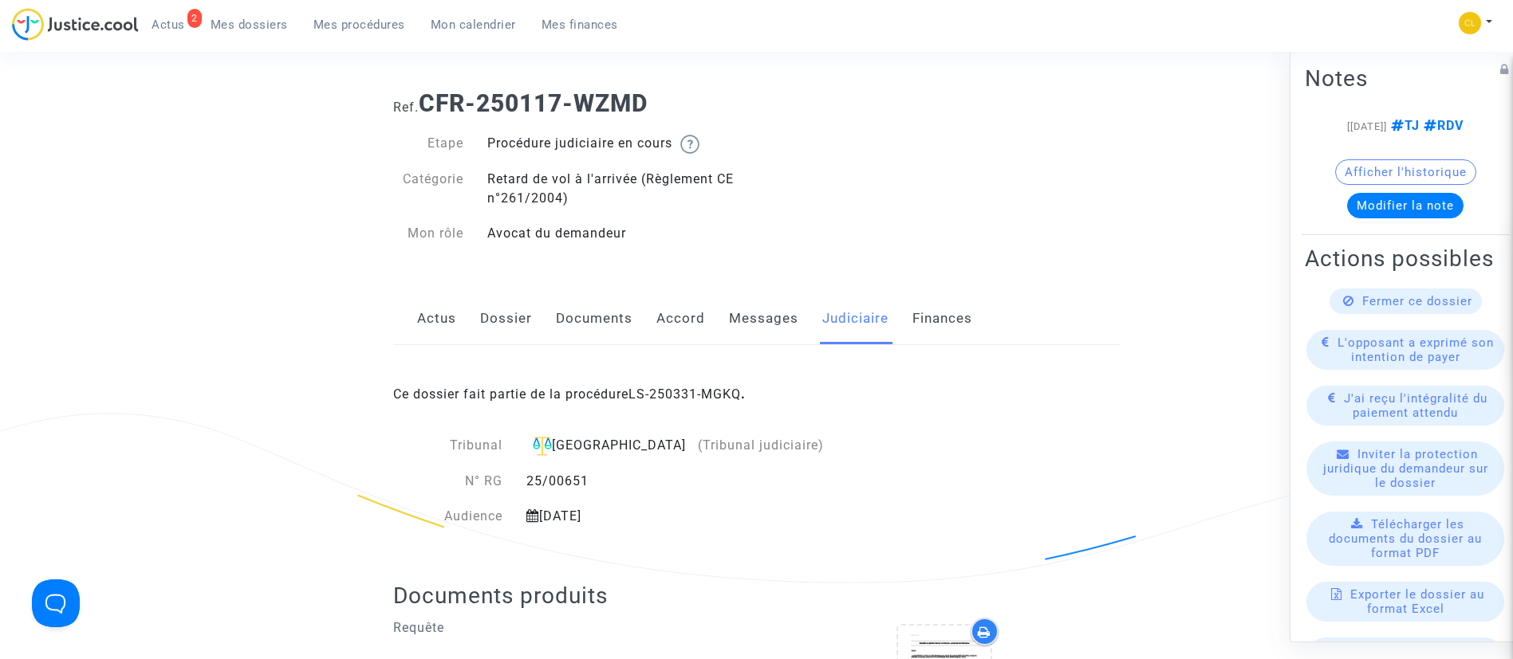
scroll to position [0, 0]
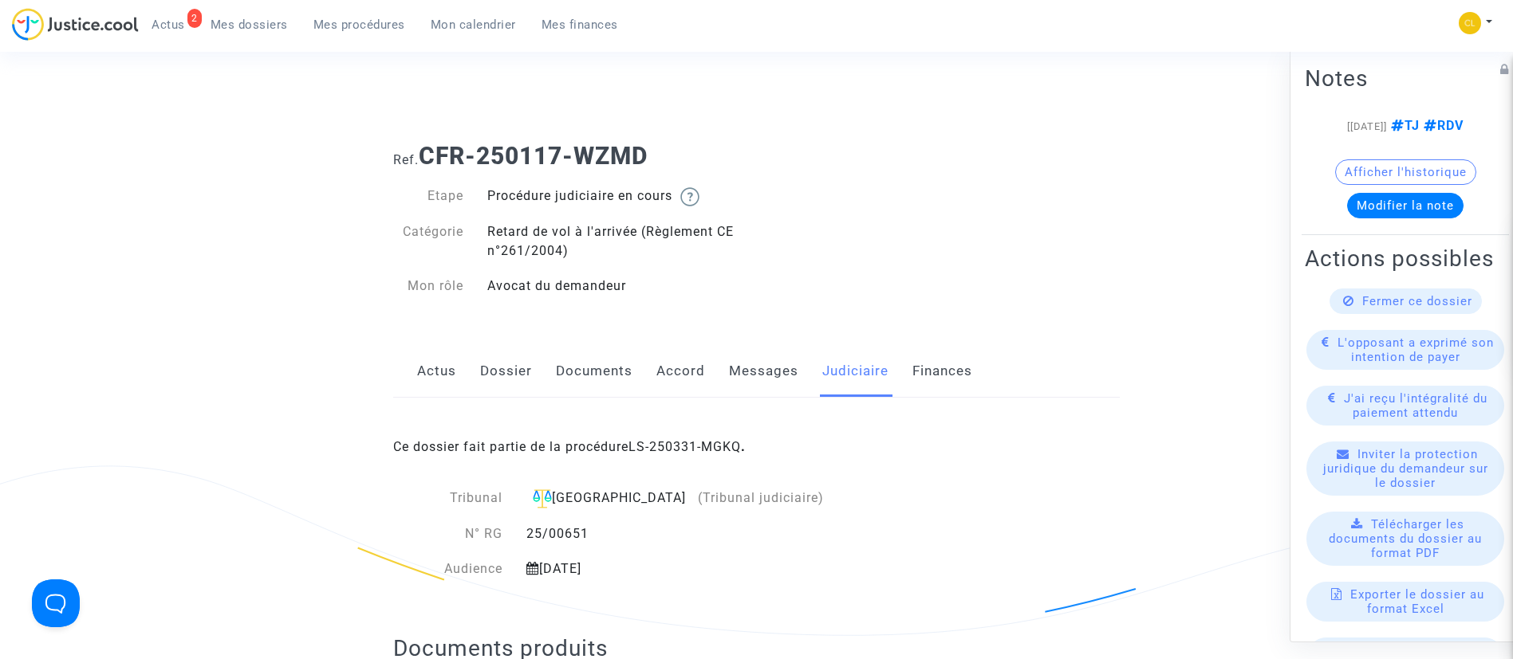
click at [470, 22] on span "Mon calendrier" at bounding box center [473, 25] width 85 height 14
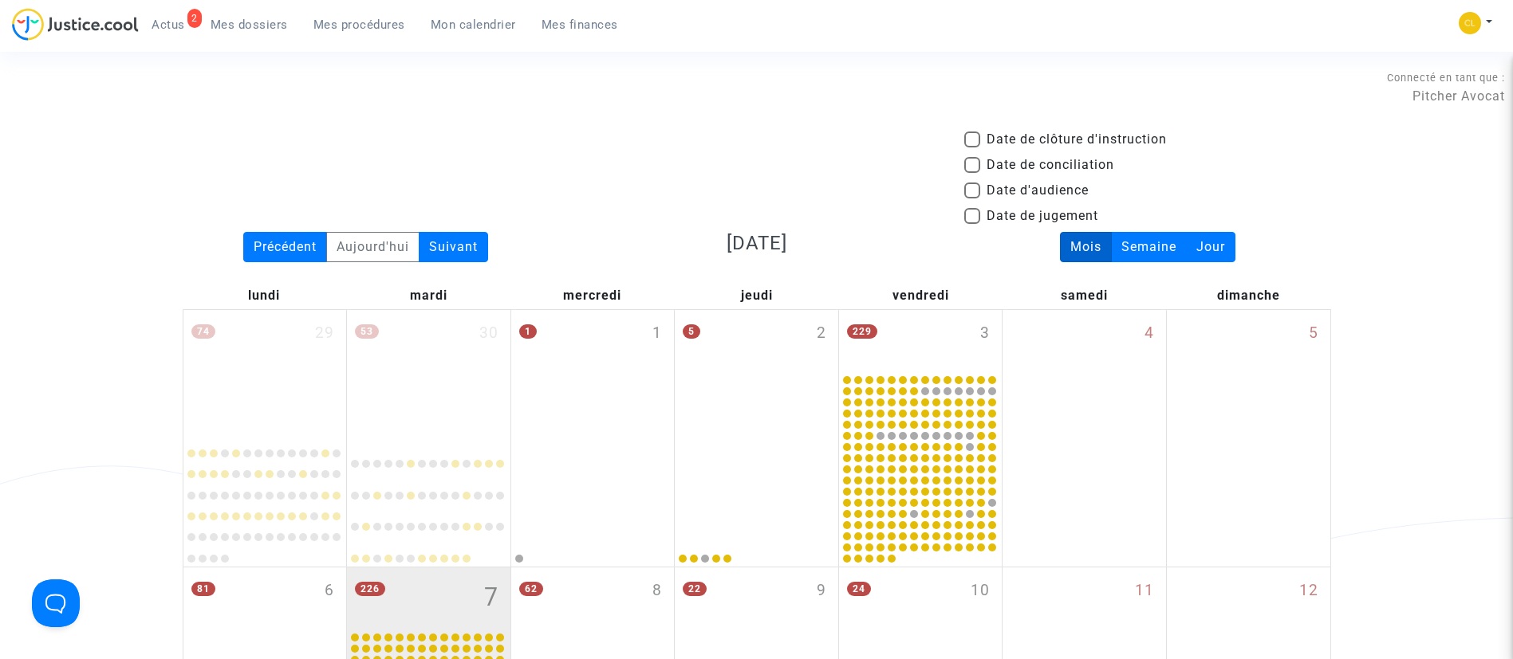
click at [344, 24] on span "Mes procédures" at bounding box center [359, 25] width 92 height 14
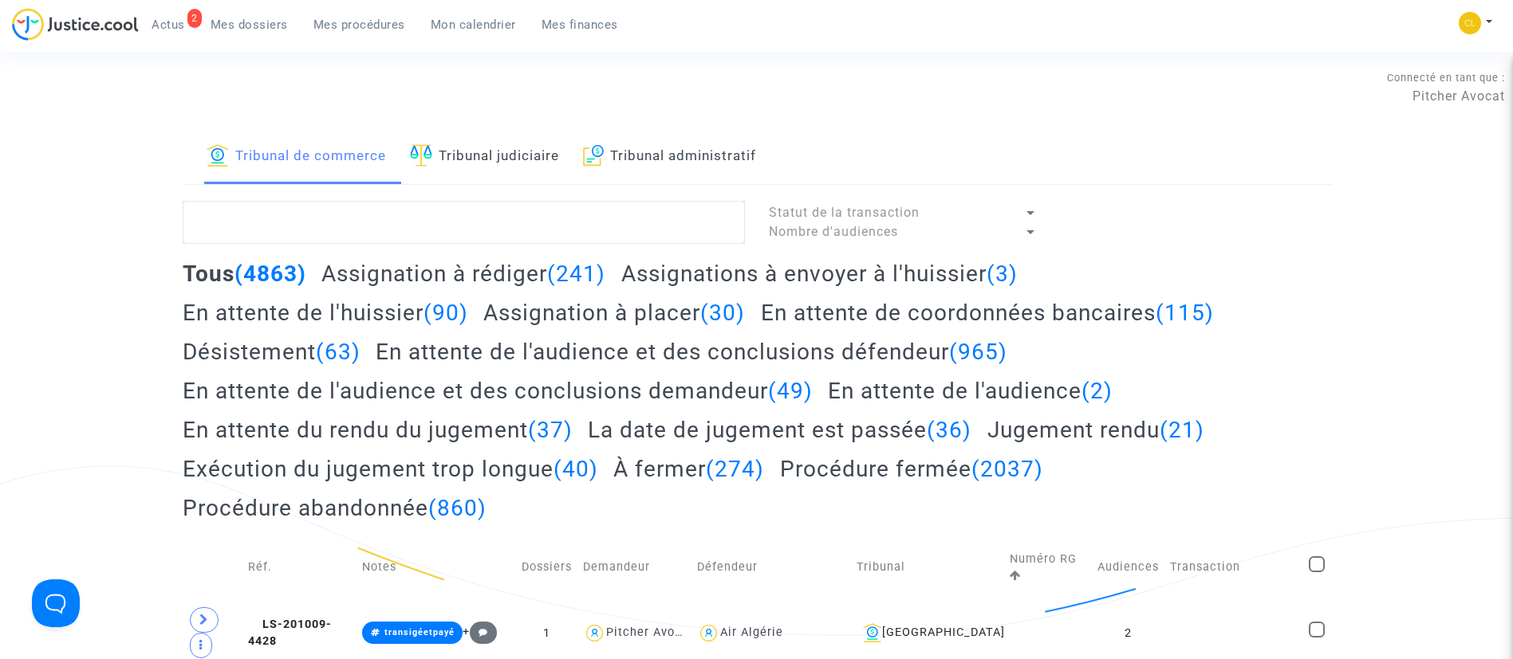
click at [550, 171] on link "Tribunal judiciaire" at bounding box center [484, 157] width 149 height 54
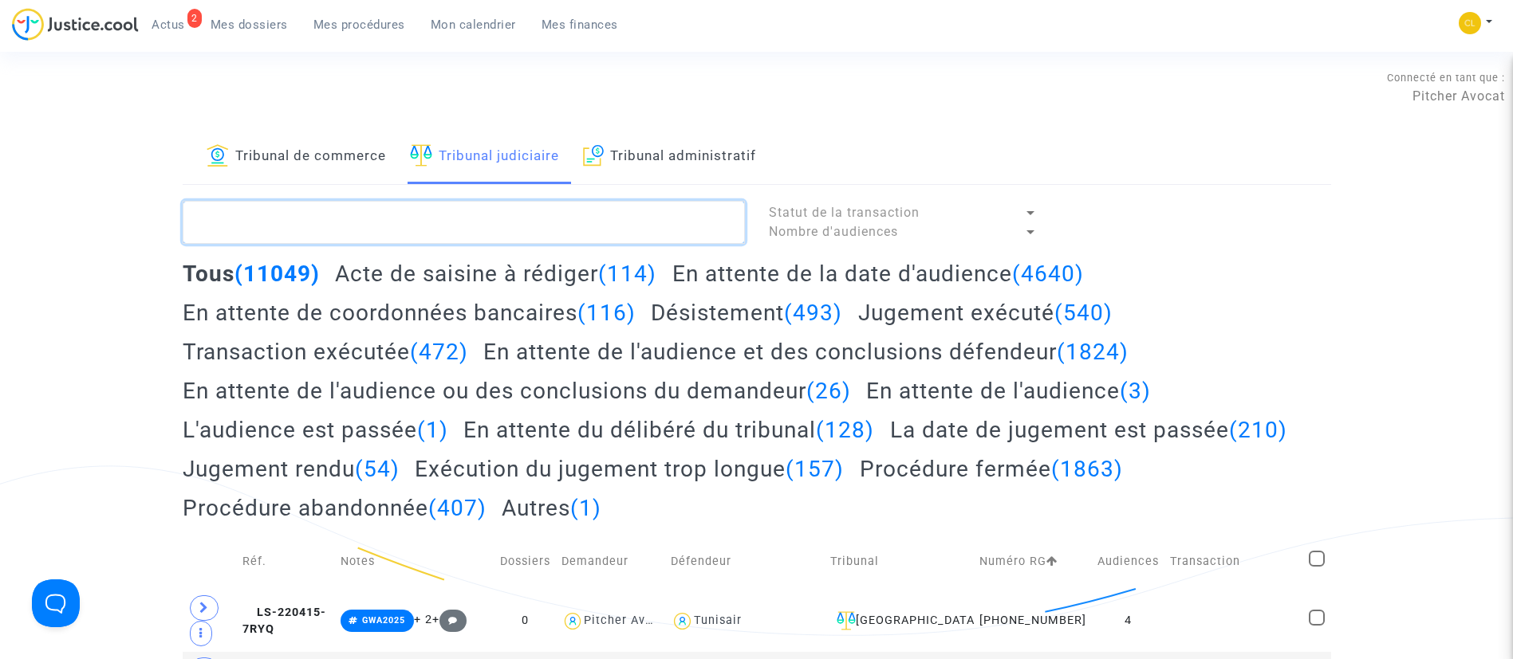
click at [482, 223] on textarea at bounding box center [464, 222] width 562 height 43
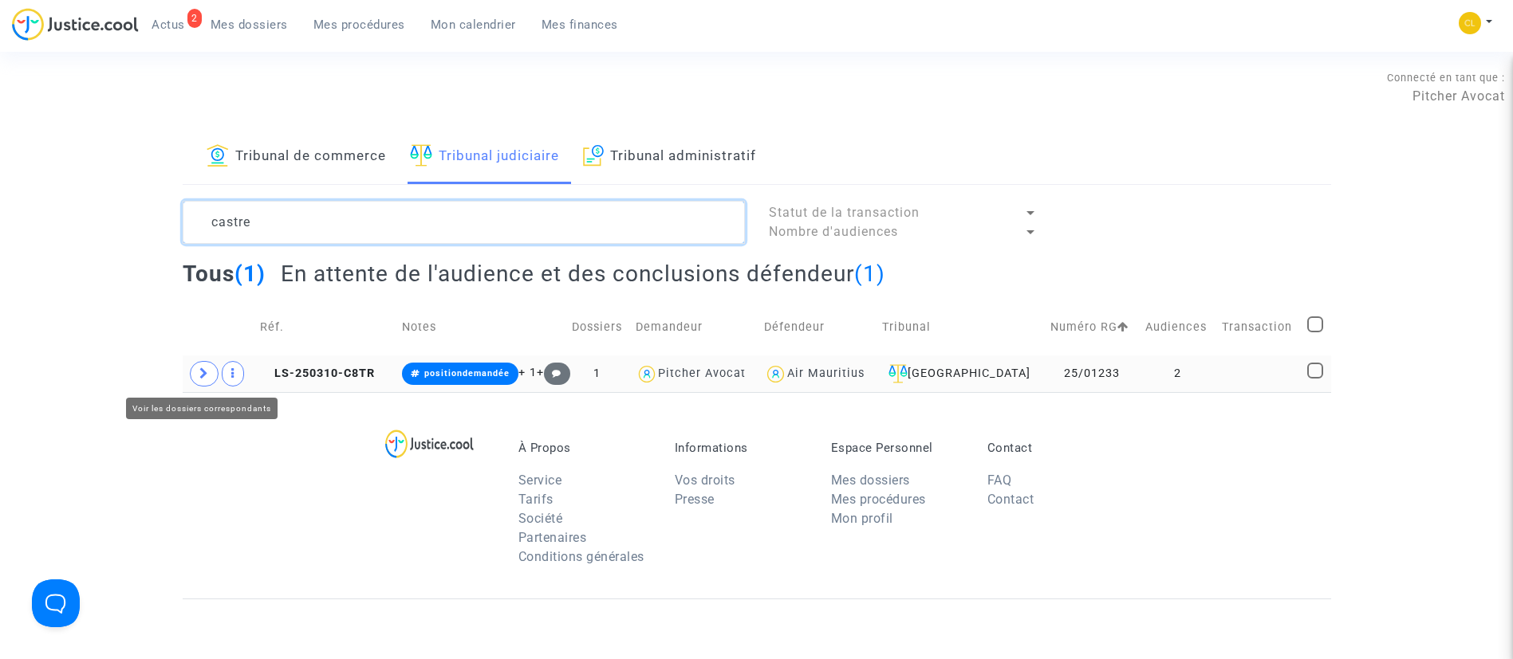
type textarea "castre"
click at [202, 373] on icon at bounding box center [204, 374] width 10 height 12
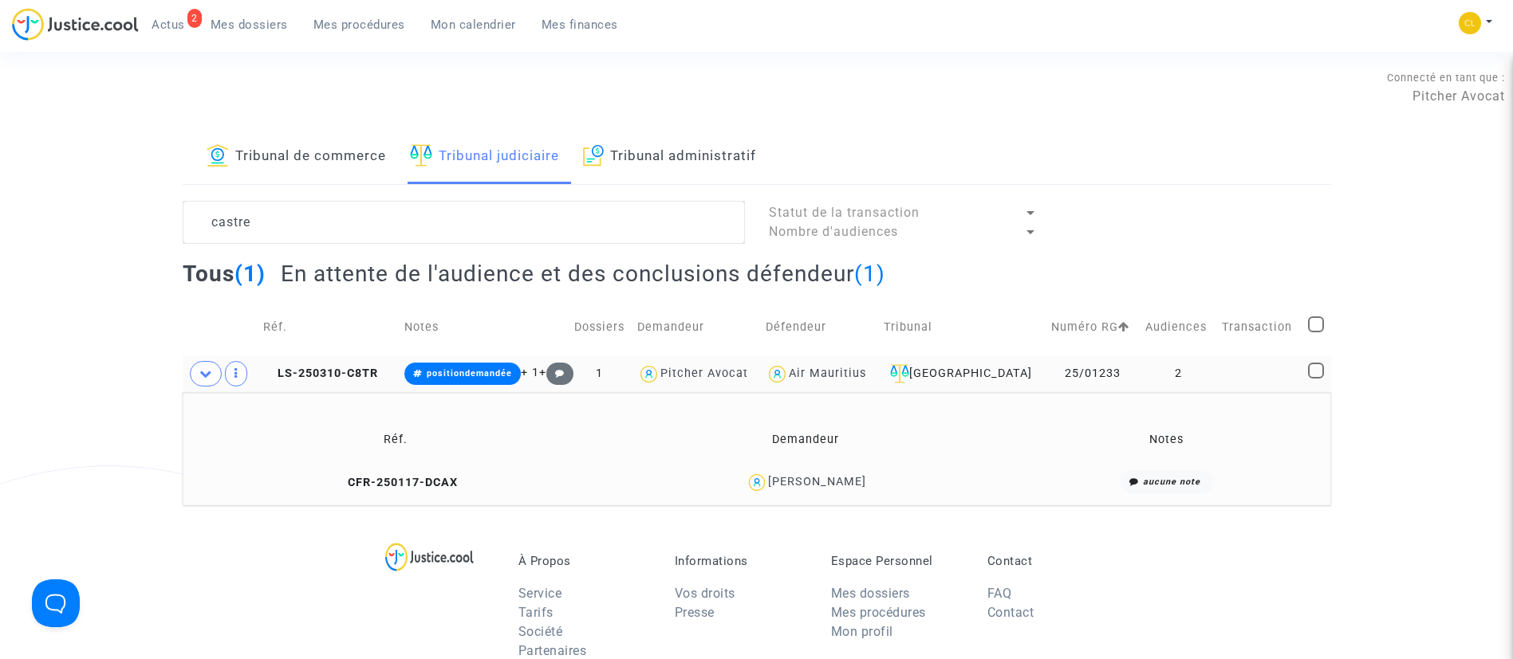
click at [312, 145] on link "Tribunal de commerce" at bounding box center [296, 157] width 179 height 54
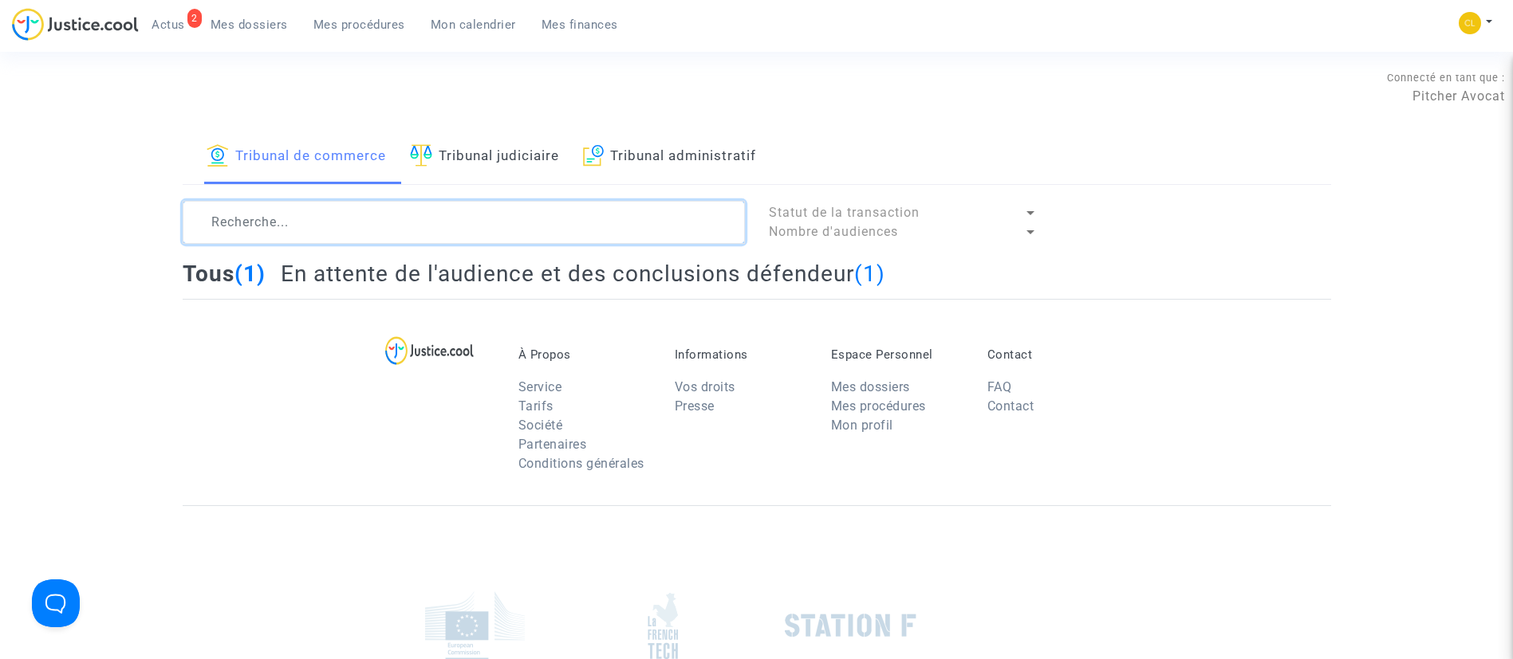
click at [344, 222] on textarea at bounding box center [464, 222] width 562 height 43
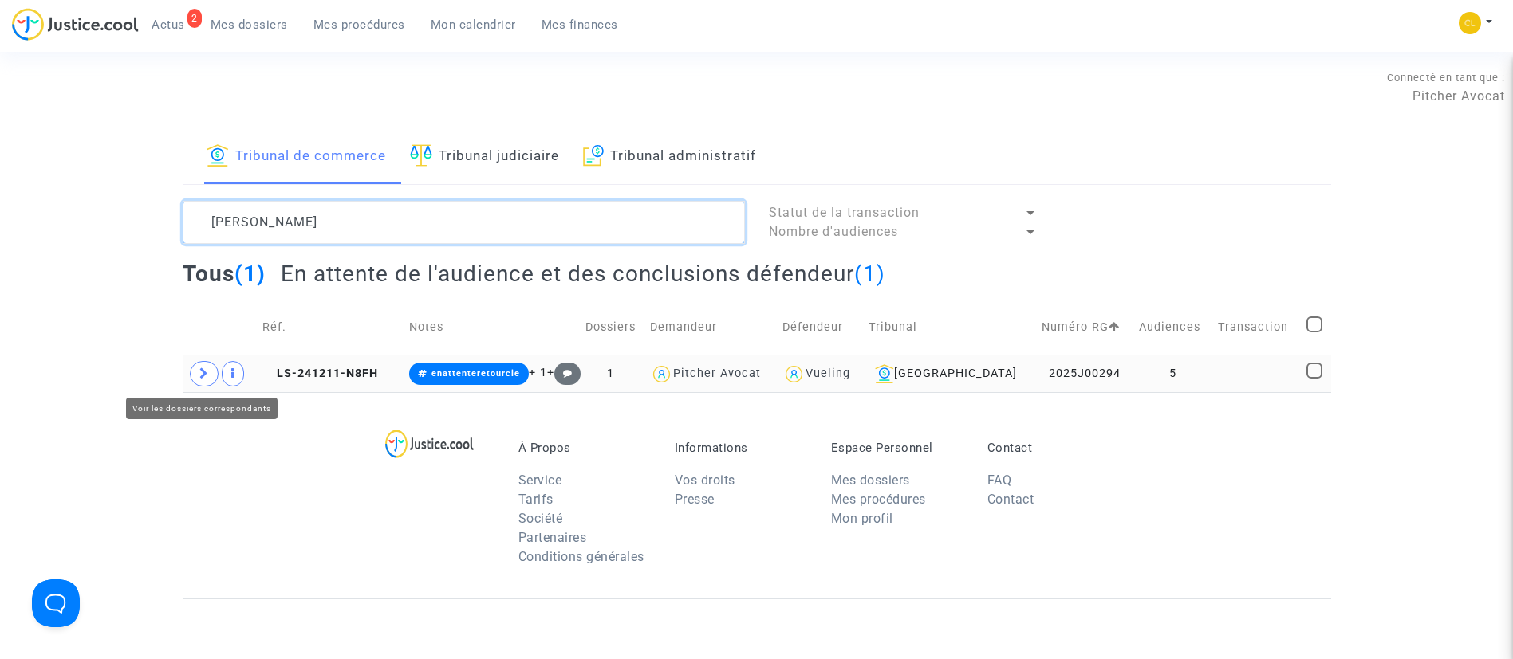
type textarea "[PERSON_NAME]"
click at [195, 376] on span at bounding box center [204, 374] width 29 height 26
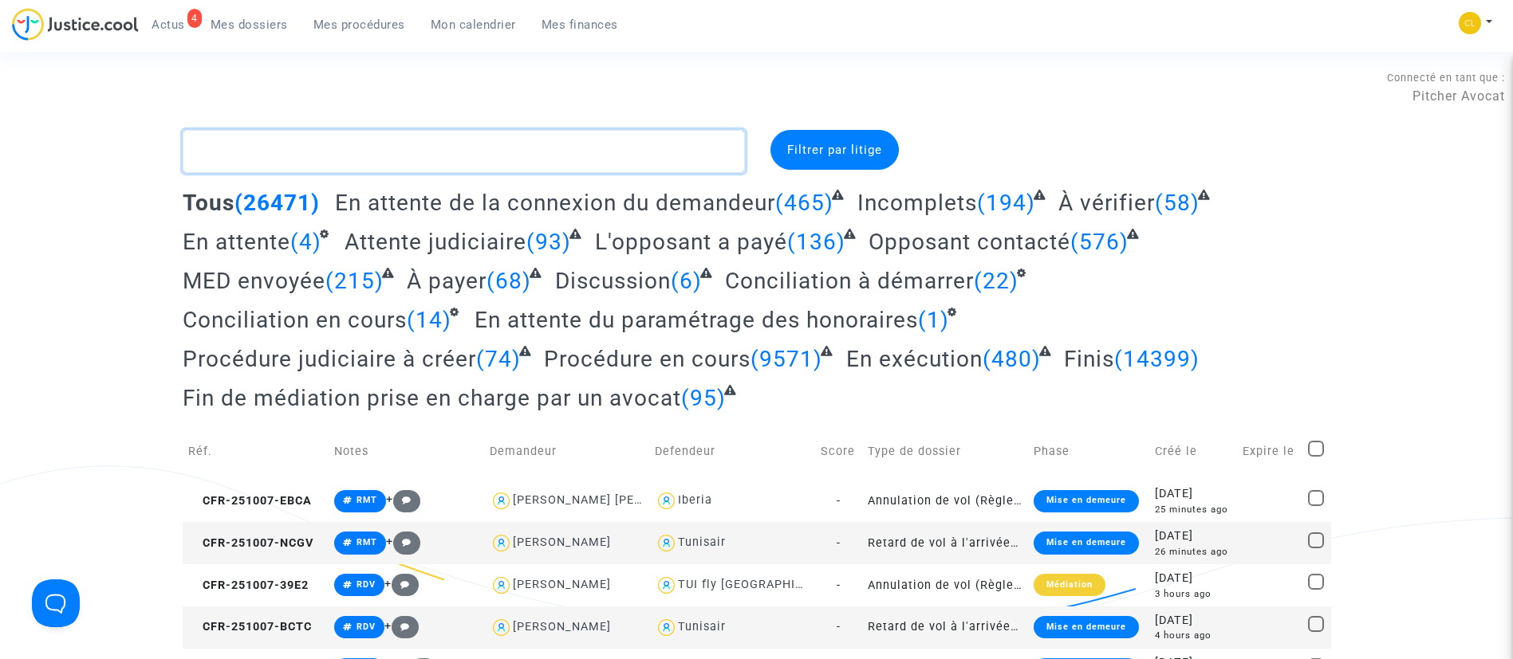
click at [418, 150] on textarea at bounding box center [464, 151] width 562 height 43
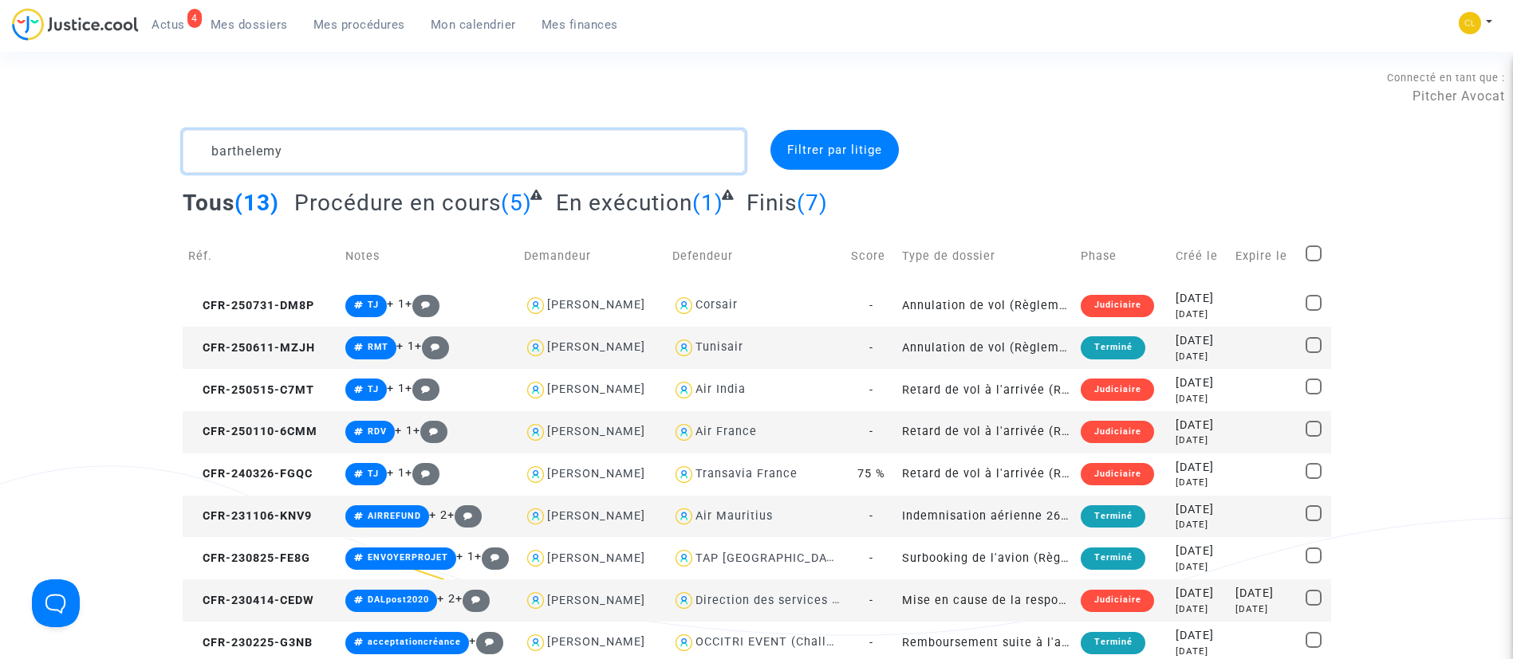
scroll to position [120, 0]
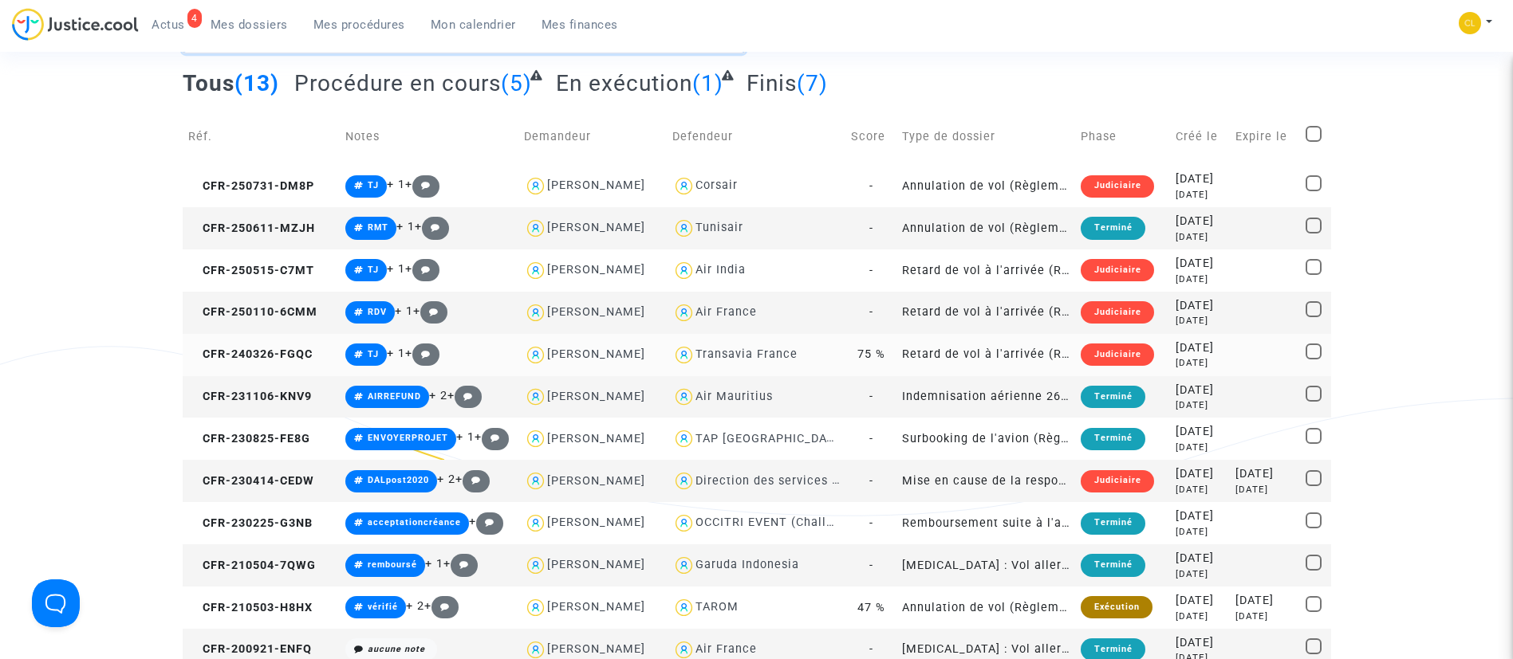
type textarea "barthelemy"
click at [1230, 357] on td at bounding box center [1265, 355] width 71 height 42
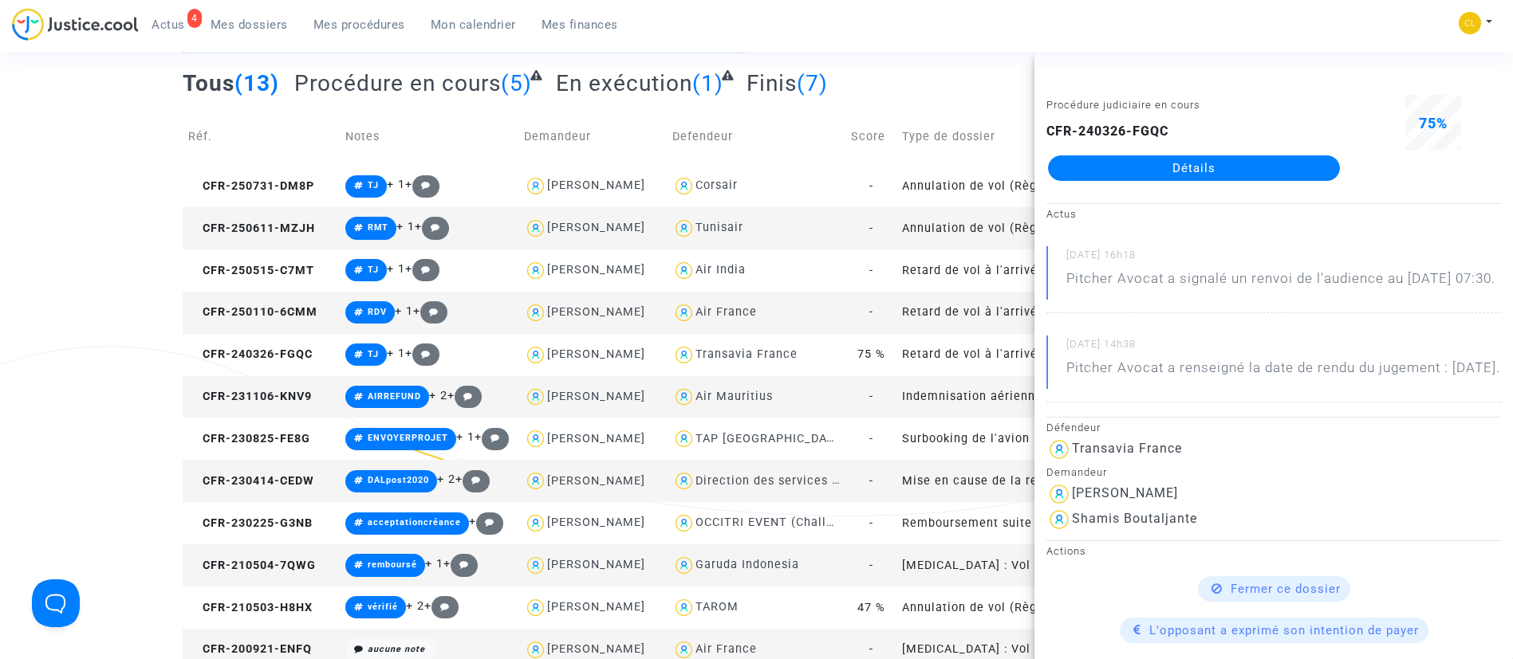
click at [1220, 167] on link "Détails" at bounding box center [1194, 168] width 292 height 26
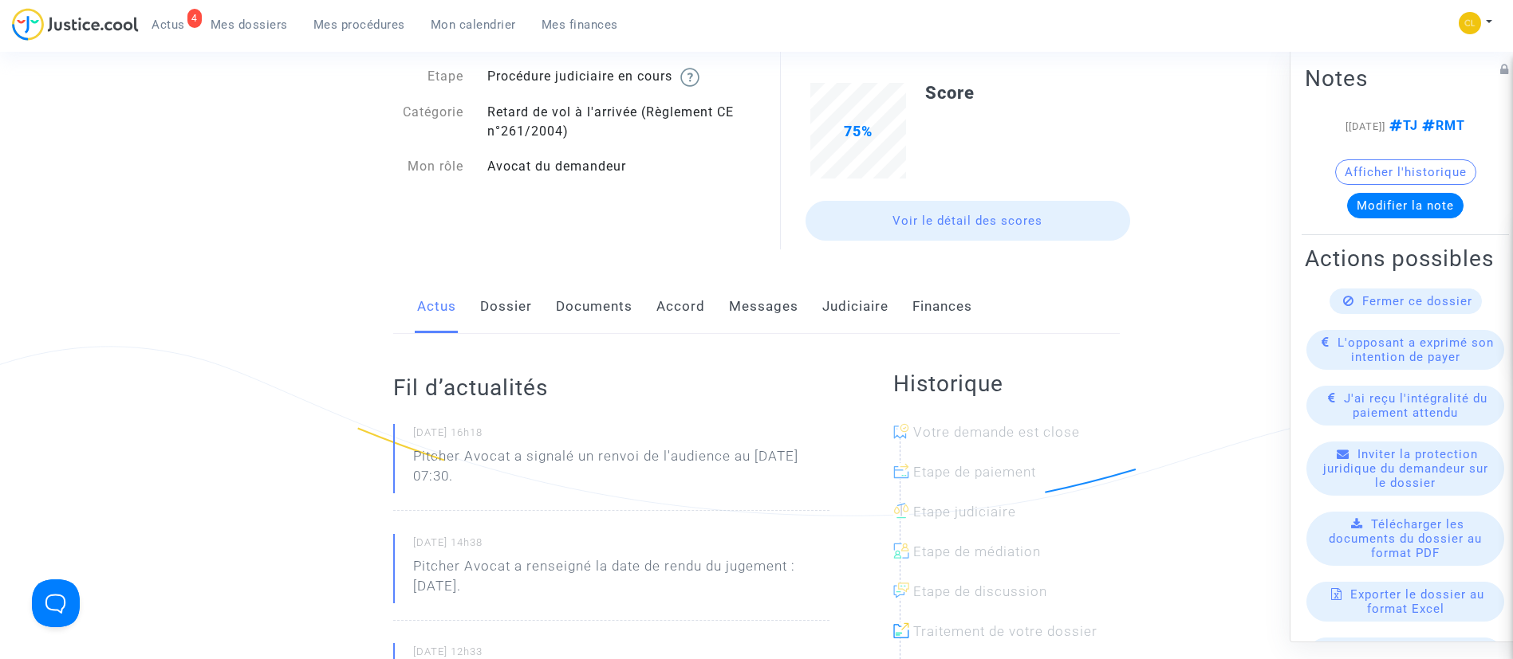
click at [875, 300] on link "Judiciaire" at bounding box center [855, 307] width 66 height 53
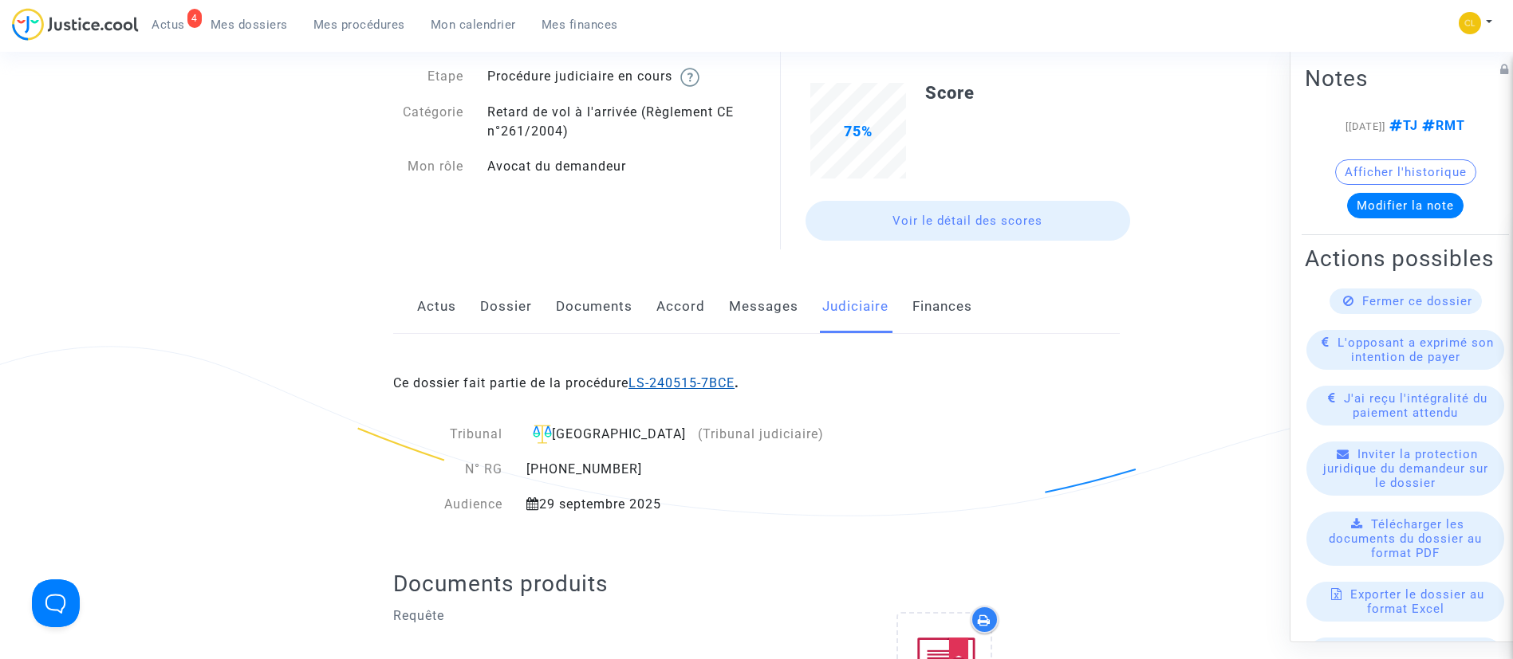
click at [718, 377] on link "LS-240515-7BCE" at bounding box center [681, 383] width 106 height 15
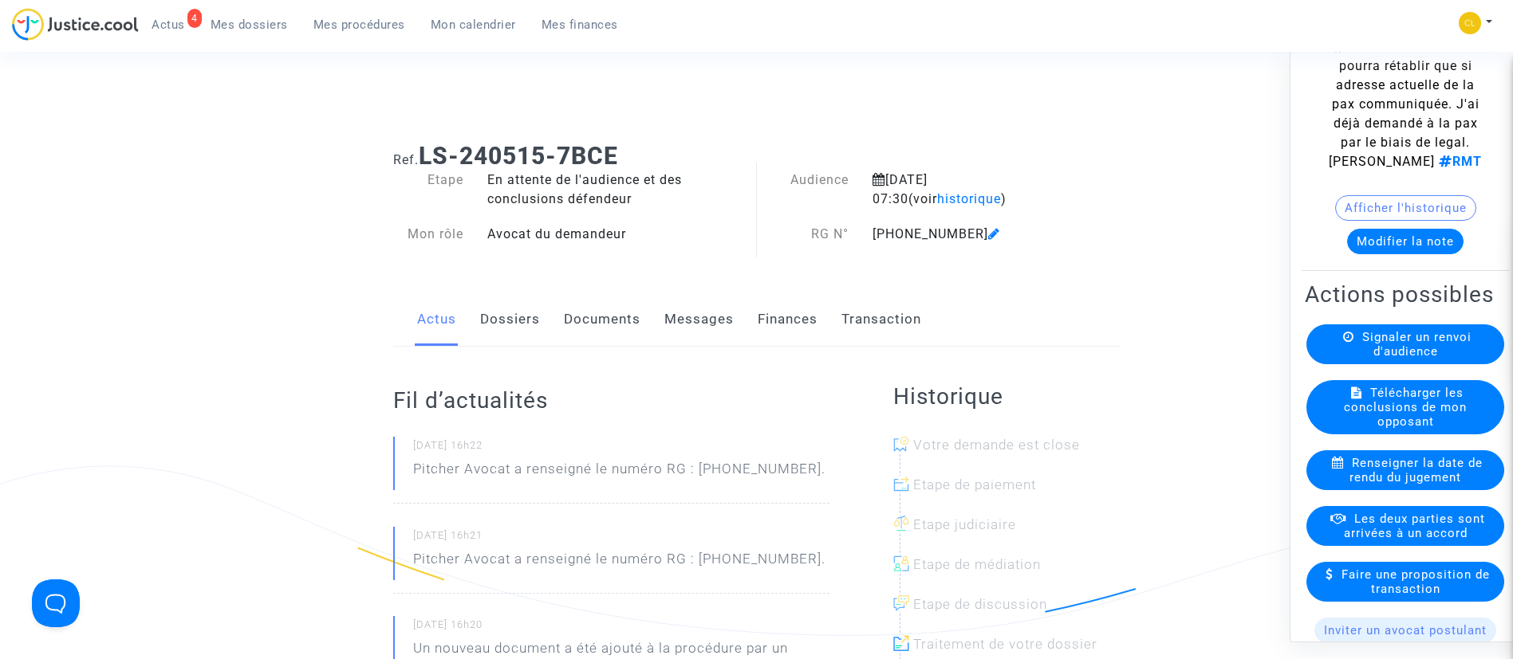
scroll to position [359, 0]
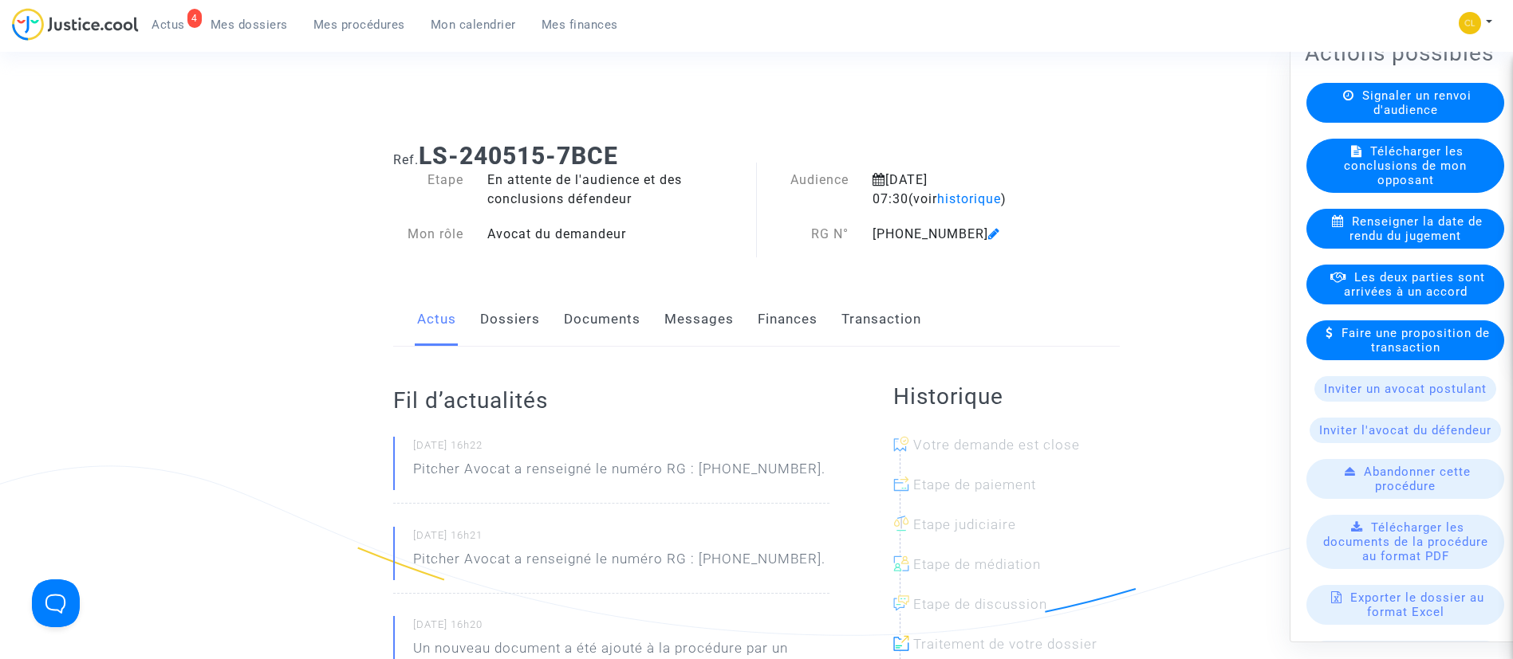
click at [1416, 242] on span "Renseigner la date de rendu du jugement" at bounding box center [1415, 228] width 133 height 29
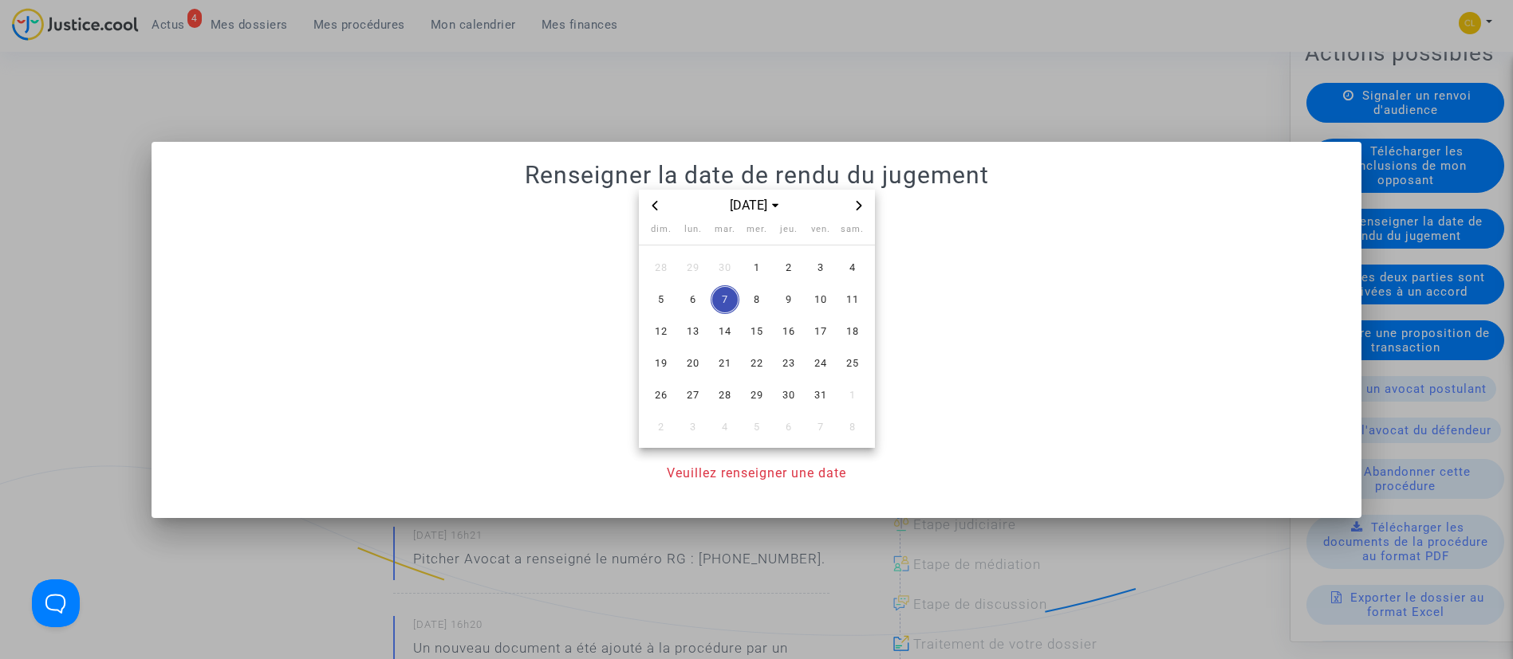
click at [858, 202] on icon "Next month" at bounding box center [859, 205] width 6 height 10
click at [656, 205] on icon "Previous month" at bounding box center [655, 206] width 10 height 10
click at [731, 361] on span "18" at bounding box center [725, 363] width 29 height 29
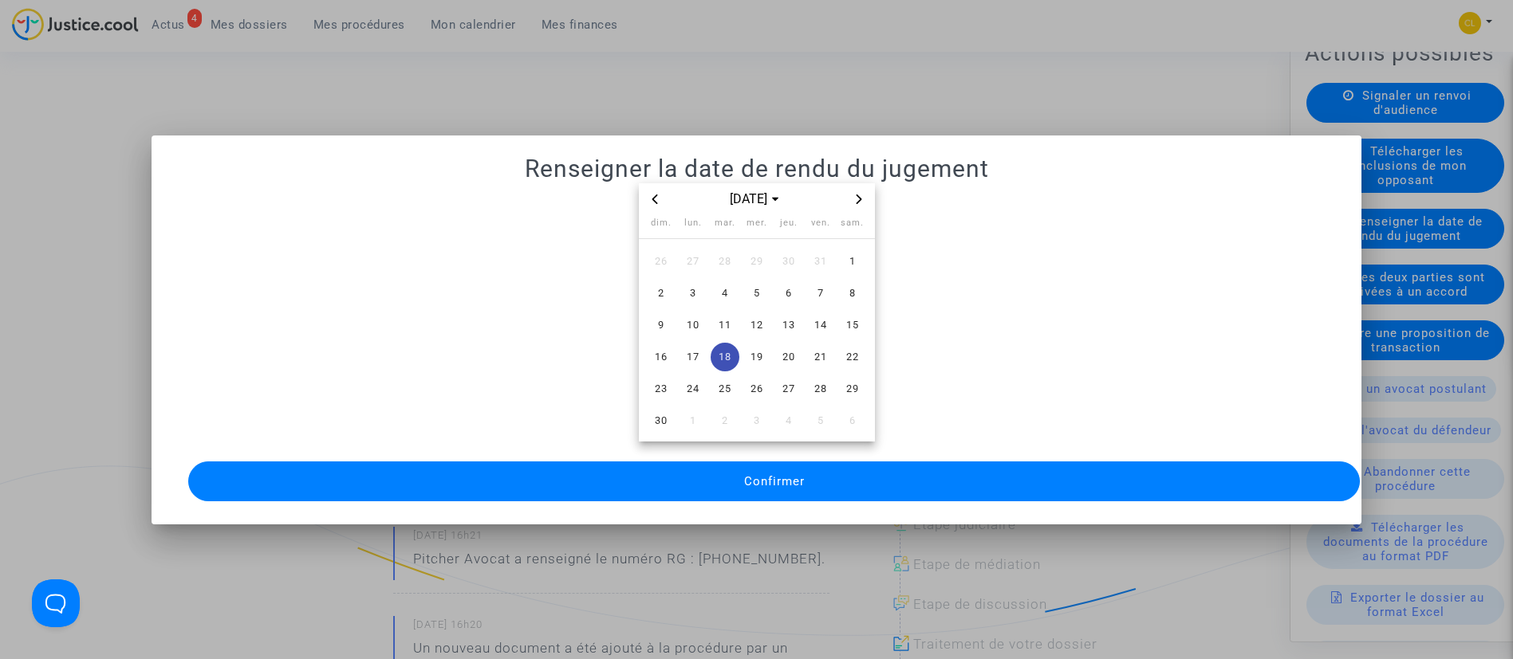
click at [751, 463] on button "Confirmer" at bounding box center [774, 482] width 1172 height 40
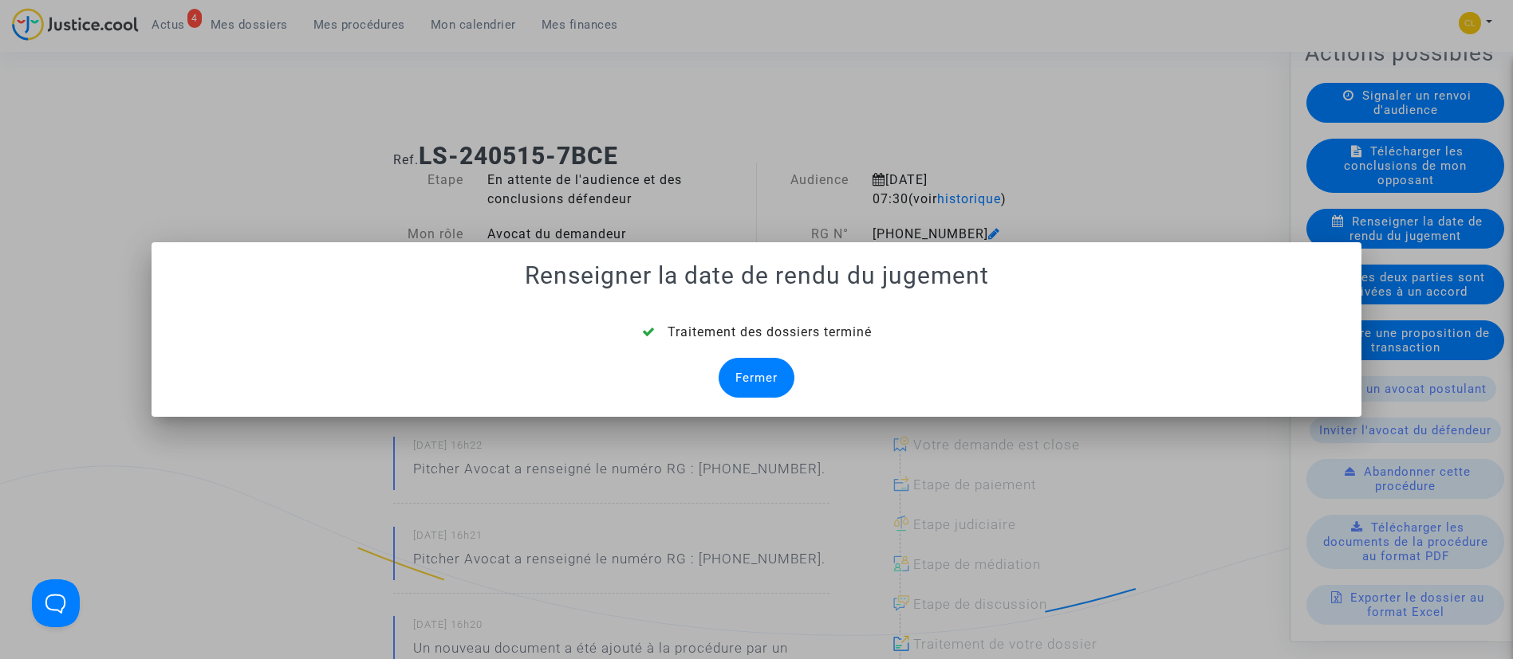
click at [762, 364] on div "Fermer" at bounding box center [756, 378] width 76 height 40
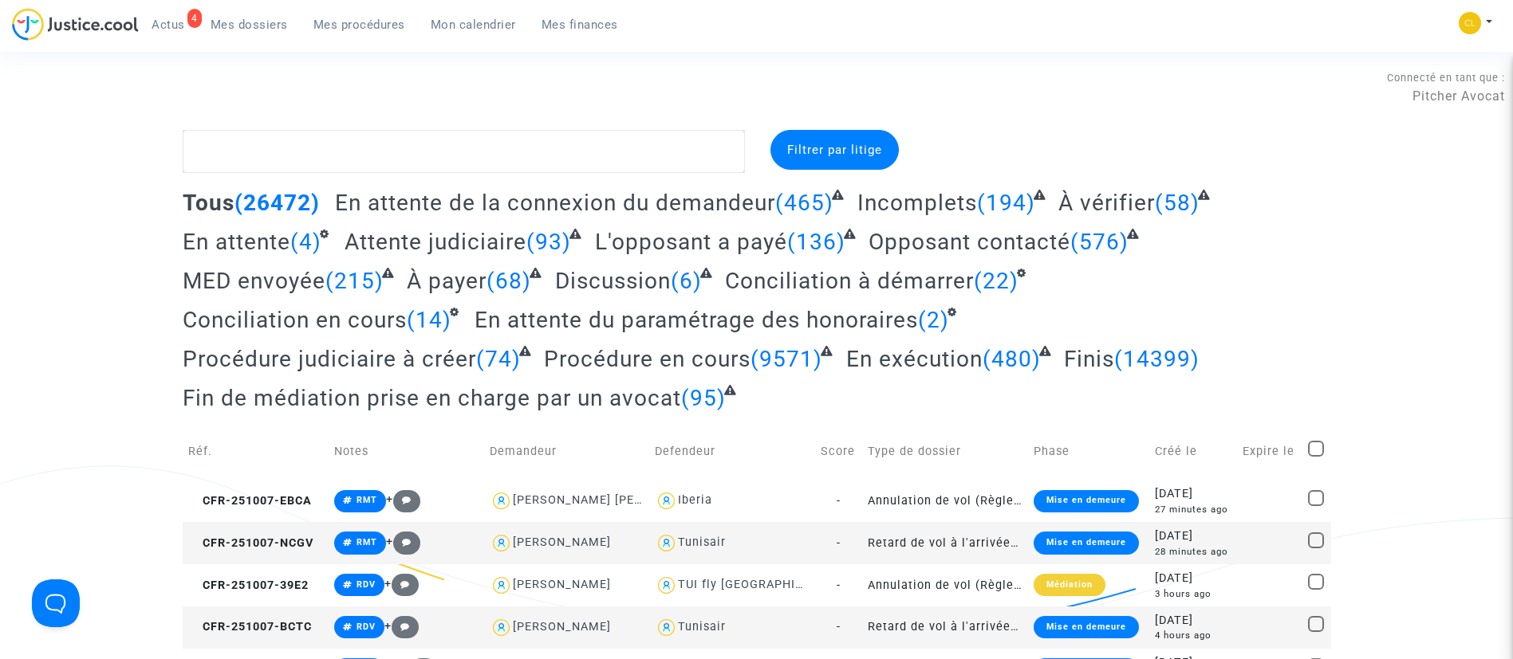
click at [462, 22] on span "Mon calendrier" at bounding box center [473, 25] width 85 height 14
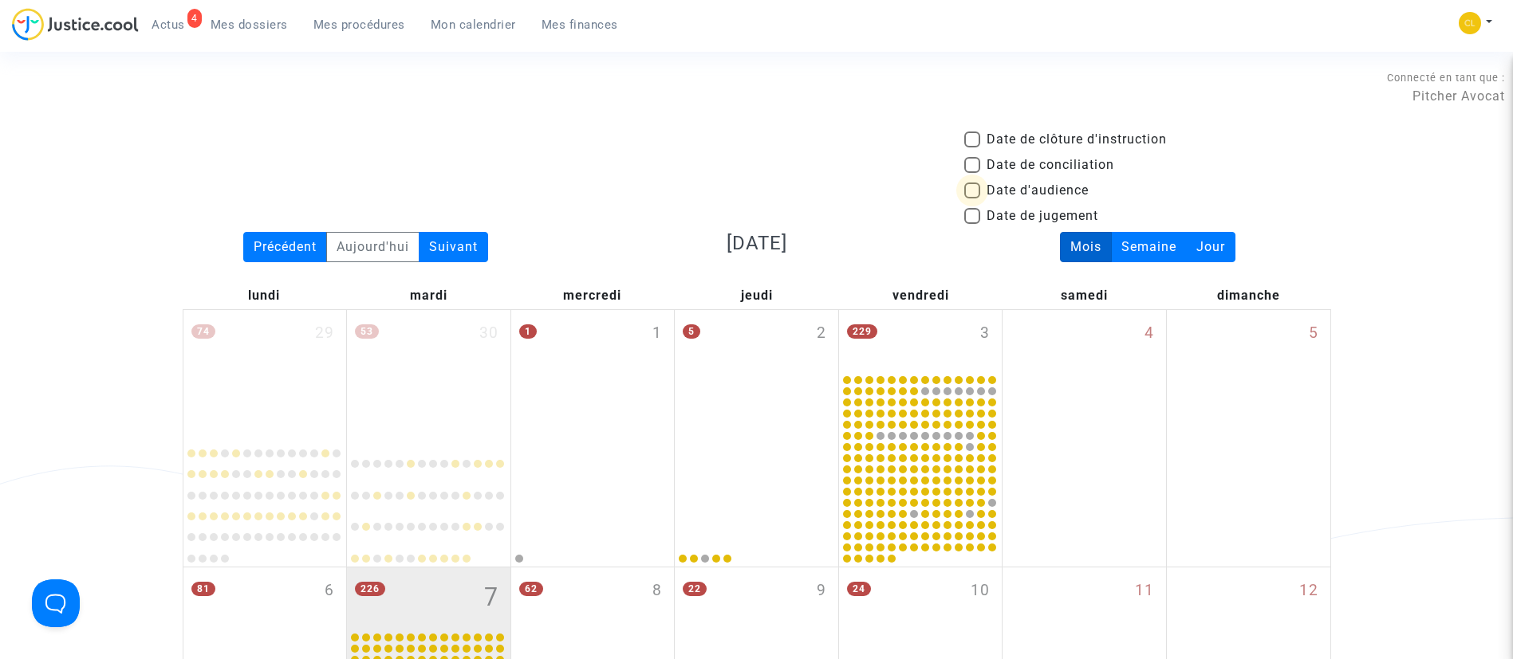
click at [1017, 191] on span "Date d'audience" at bounding box center [1037, 190] width 102 height 19
click at [972, 199] on input "Date d'audience" at bounding box center [971, 199] width 1 height 1
checkbox input "true"
click at [456, 246] on div "Suivant" at bounding box center [453, 247] width 69 height 30
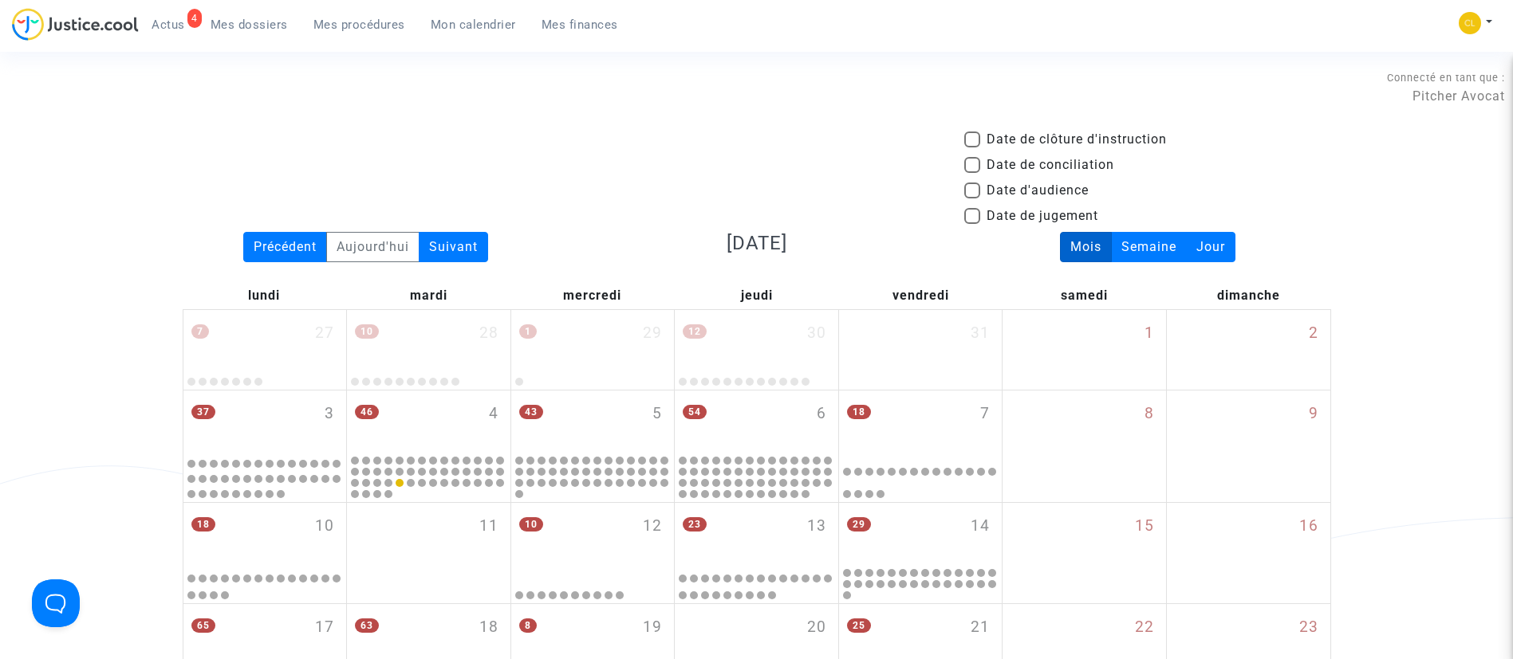
click at [1032, 187] on span "Date d'audience" at bounding box center [1037, 190] width 102 height 19
click at [972, 199] on input "Date d'audience" at bounding box center [971, 199] width 1 height 1
checkbox input "true"
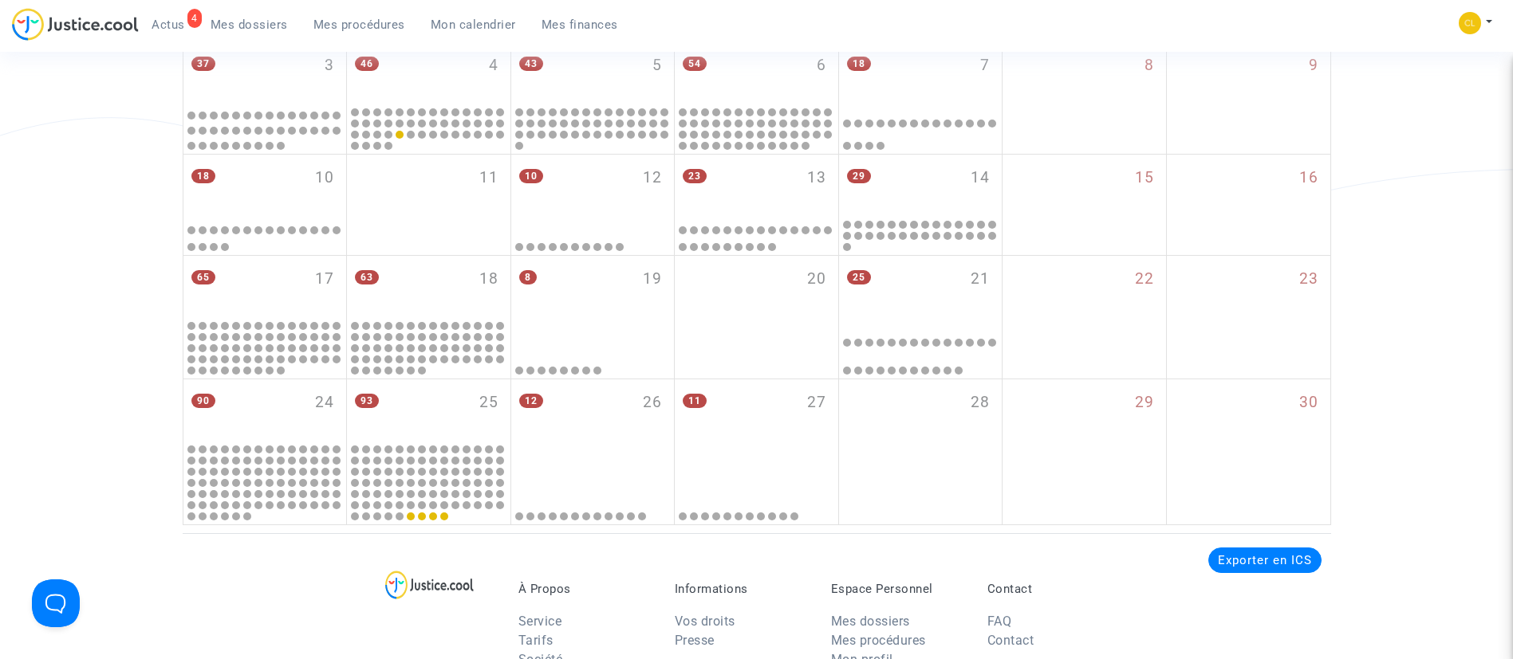
scroll to position [359, 0]
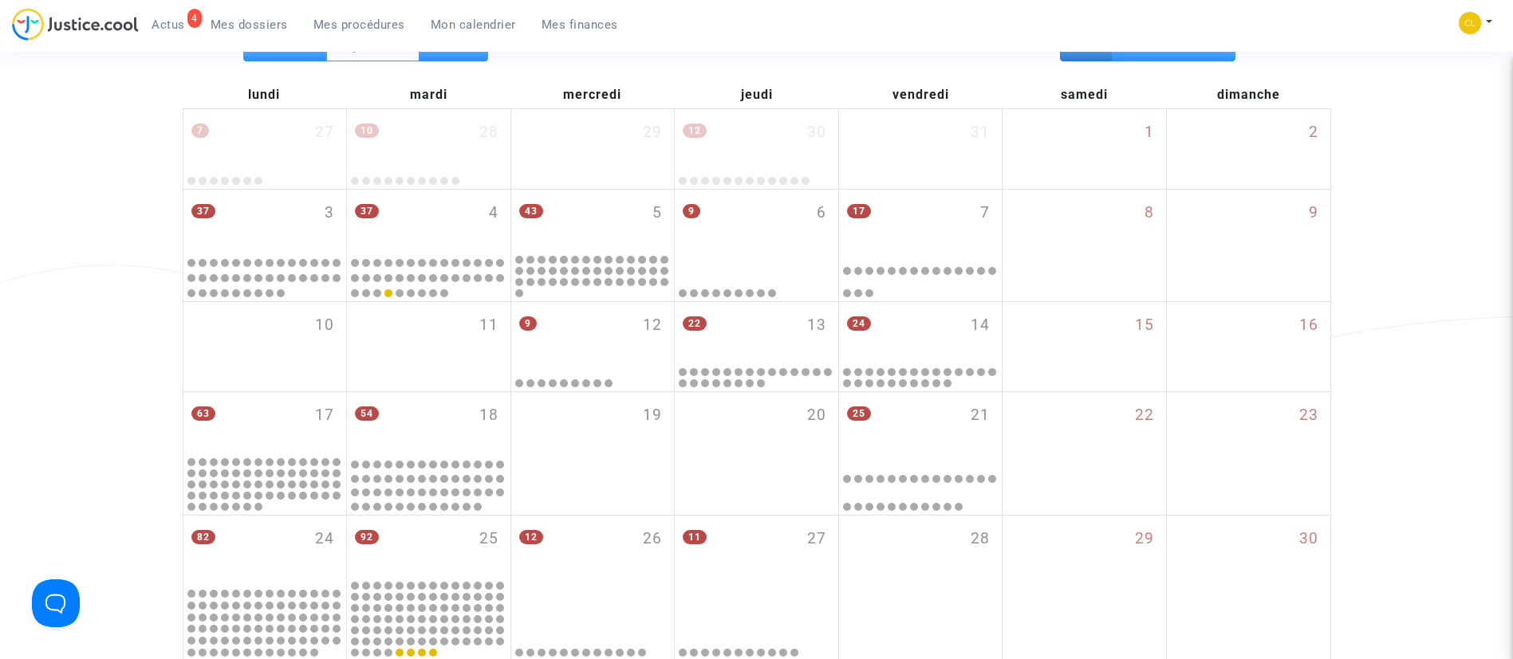
scroll to position [239, 0]
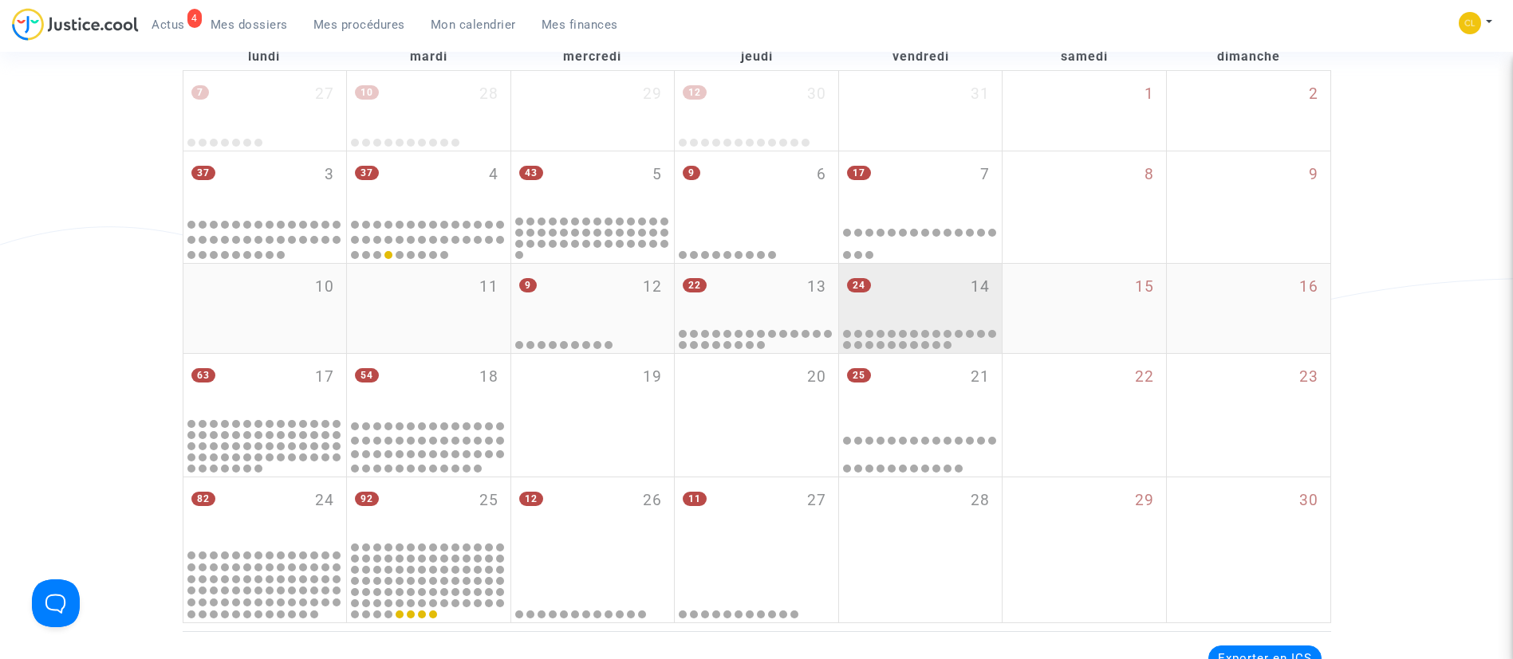
click at [964, 309] on div "24 14" at bounding box center [920, 295] width 163 height 62
